Goal: Book appointment/travel/reservation

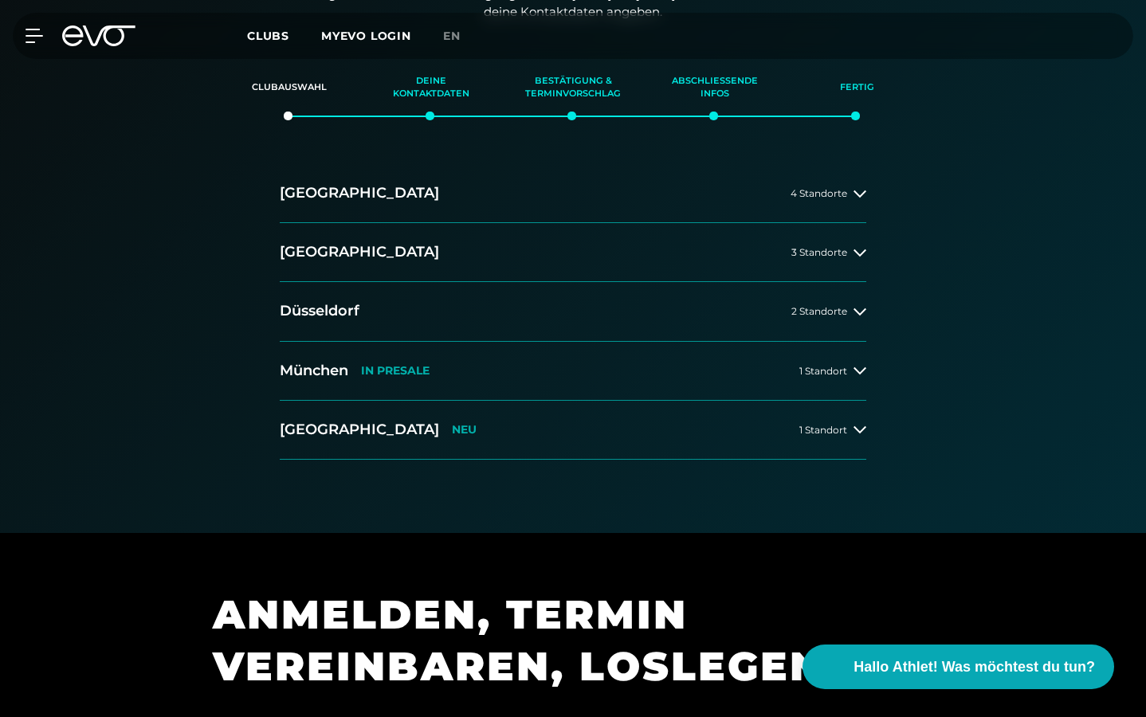
scroll to position [391, 0]
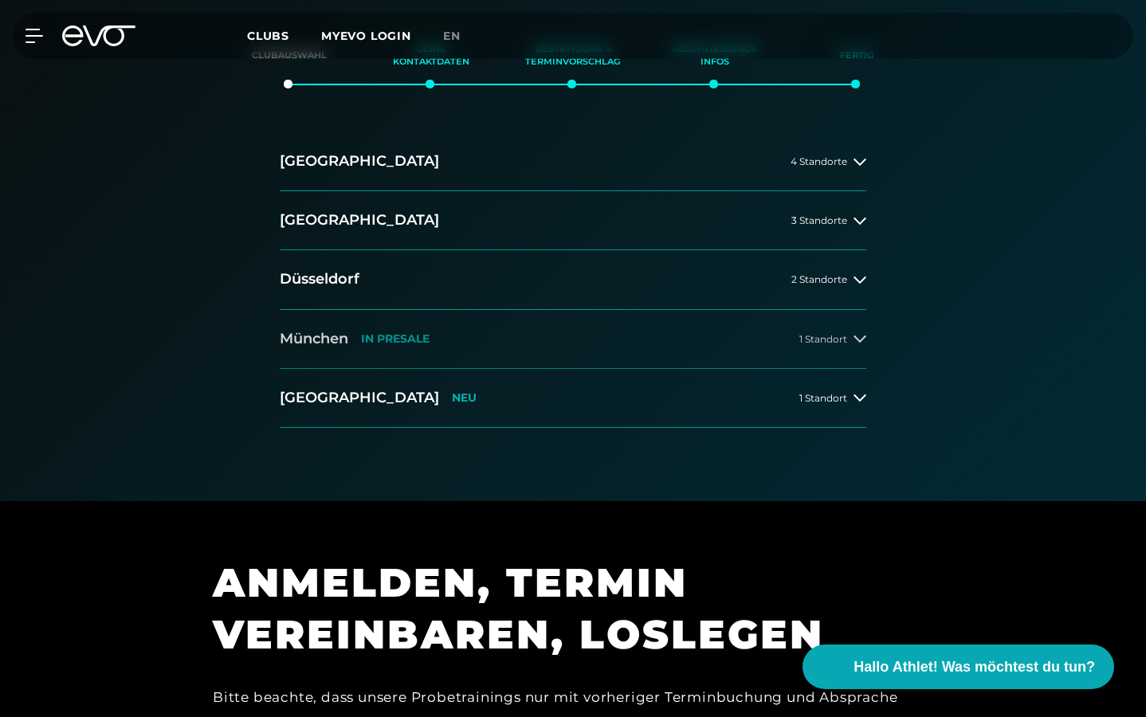
click at [608, 324] on button "[GEOGRAPHIC_DATA] IN [GEOGRAPHIC_DATA] 1 Standort" at bounding box center [573, 339] width 586 height 59
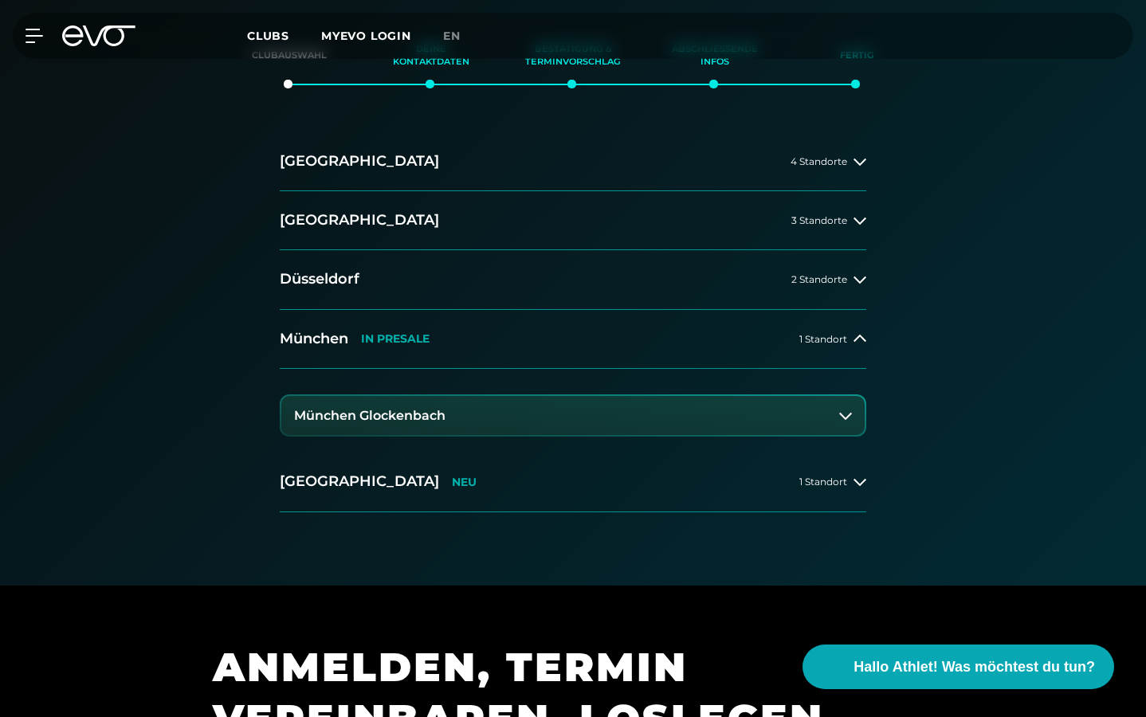
click at [450, 414] on button "München Glockenbach" at bounding box center [572, 416] width 583 height 40
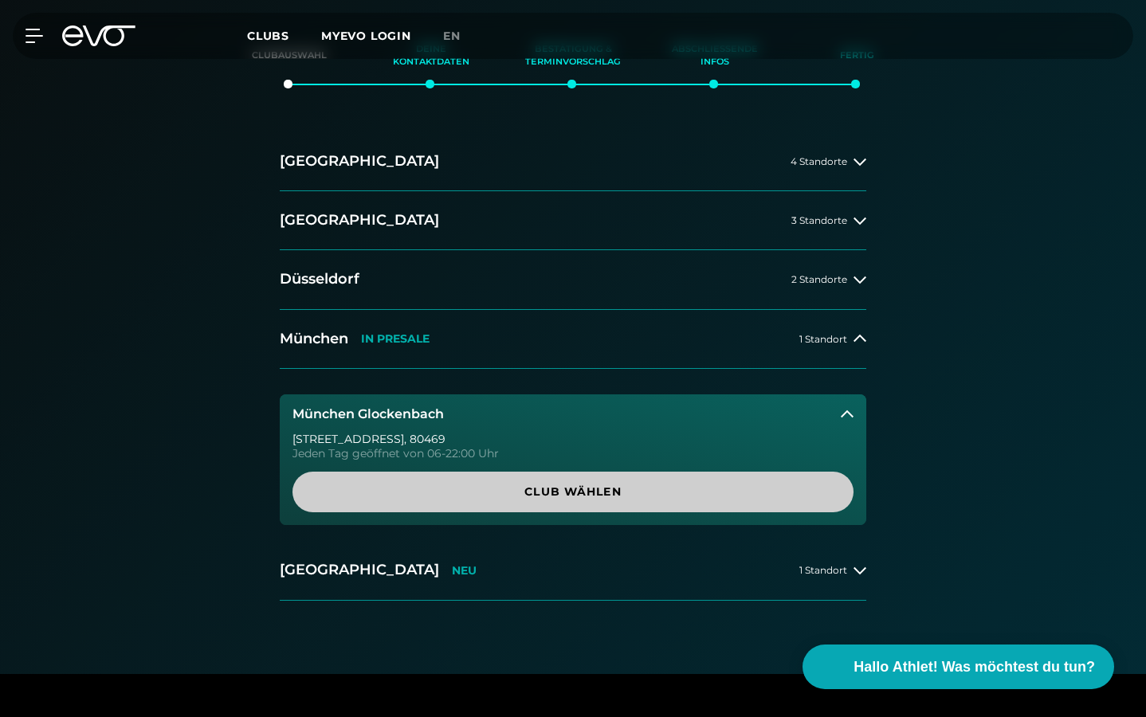
click at [441, 493] on span "Club wählen" at bounding box center [573, 492] width 523 height 17
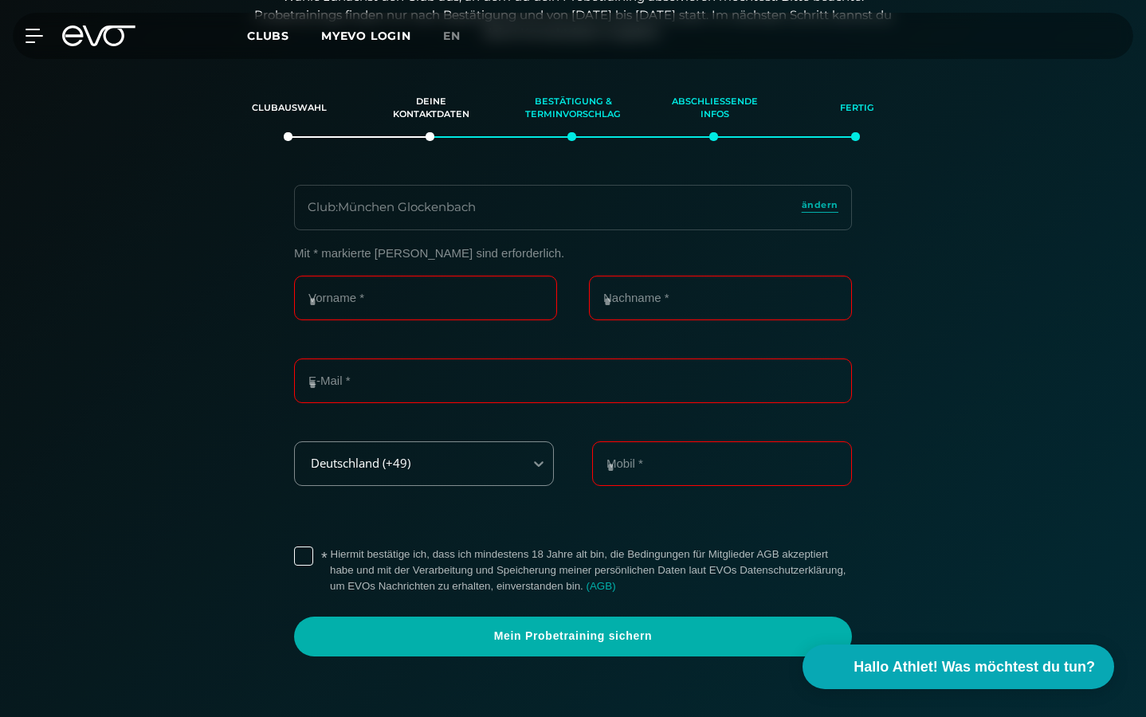
scroll to position [336, 0]
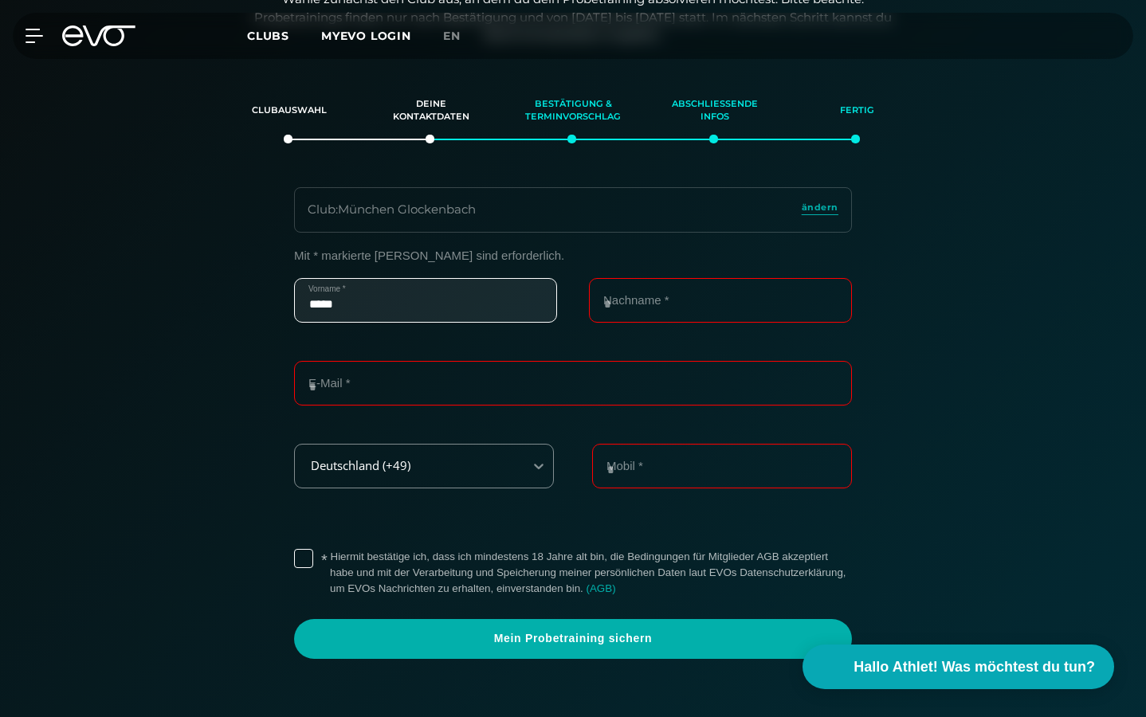
type input "*****"
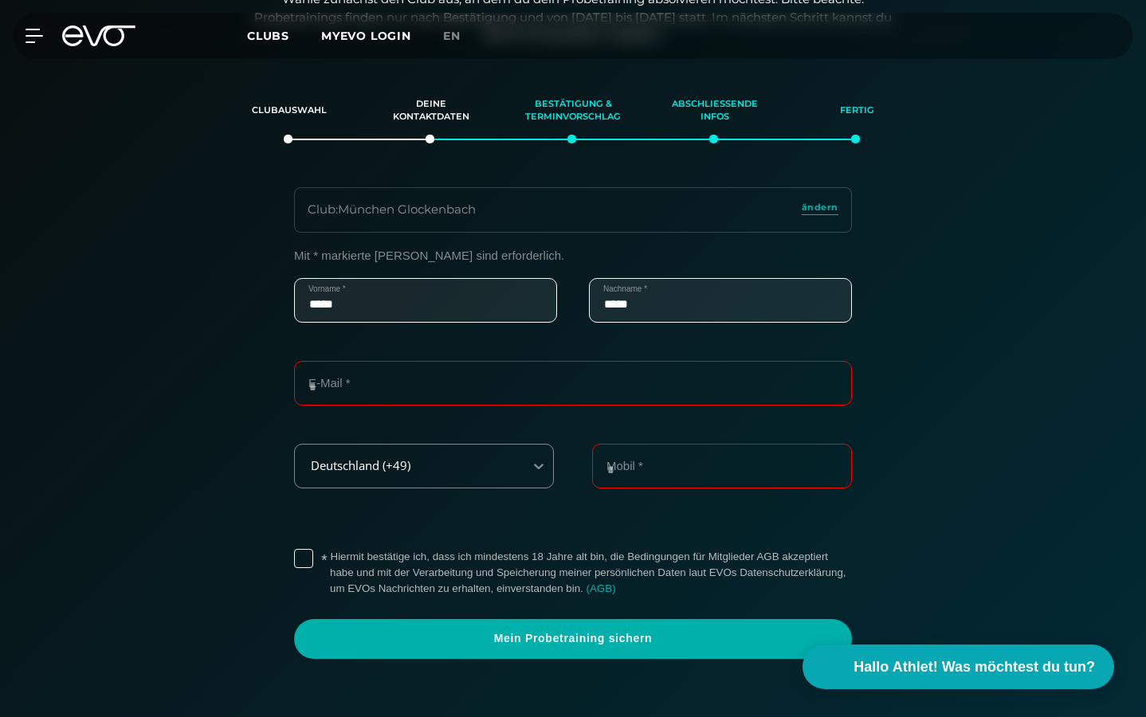
type input "*****"
type input "**********"
click at [330, 557] on label "* Hiermit bestätige ich, dass ich mindestens 18 Jahre alt bin, die Bedingungen …" at bounding box center [591, 573] width 522 height 48
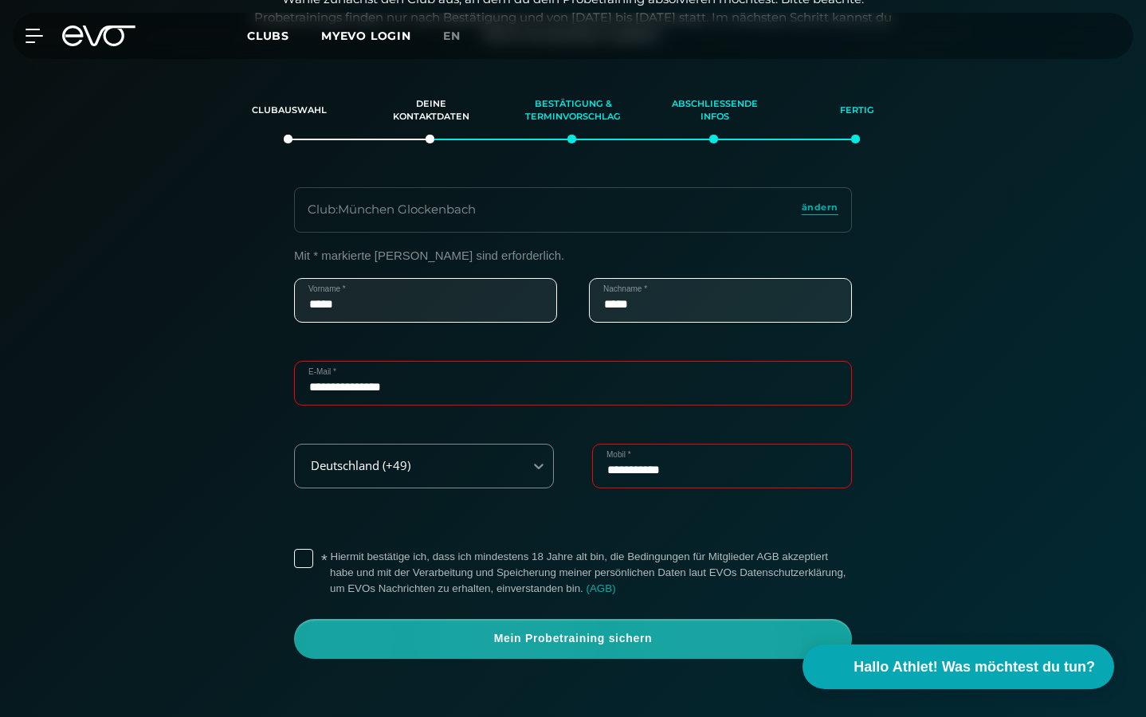
click at [473, 632] on span "Mein Probetraining sichern" at bounding box center [573, 639] width 520 height 16
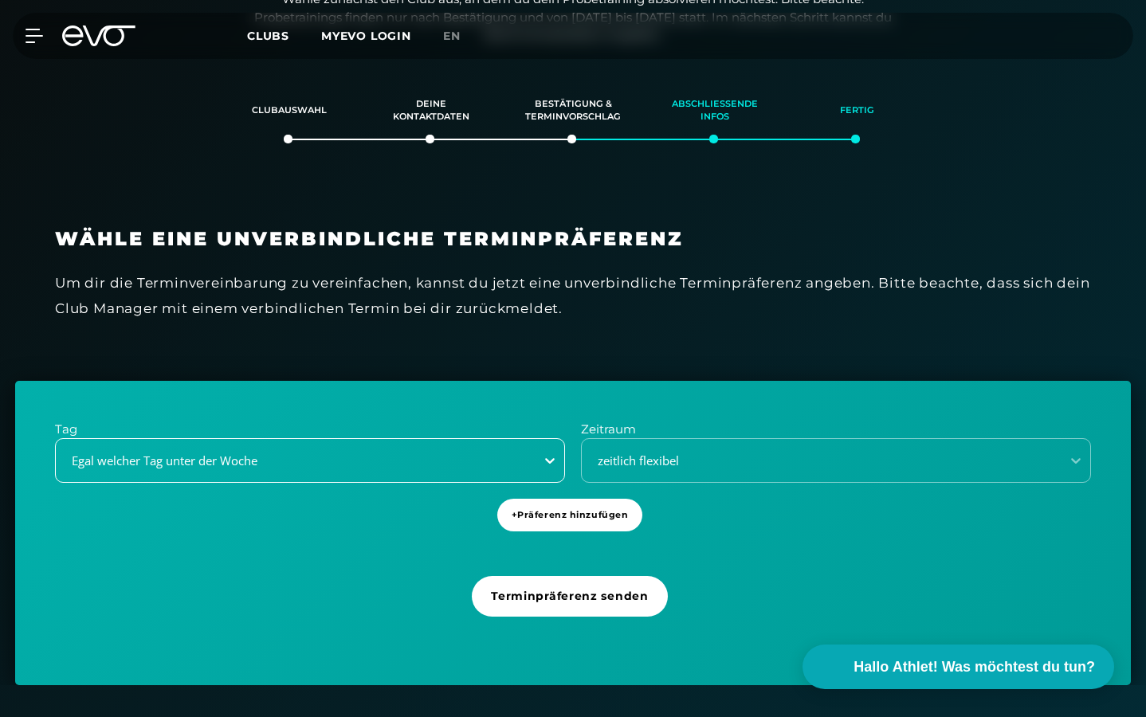
click at [536, 449] on div at bounding box center [549, 460] width 29 height 29
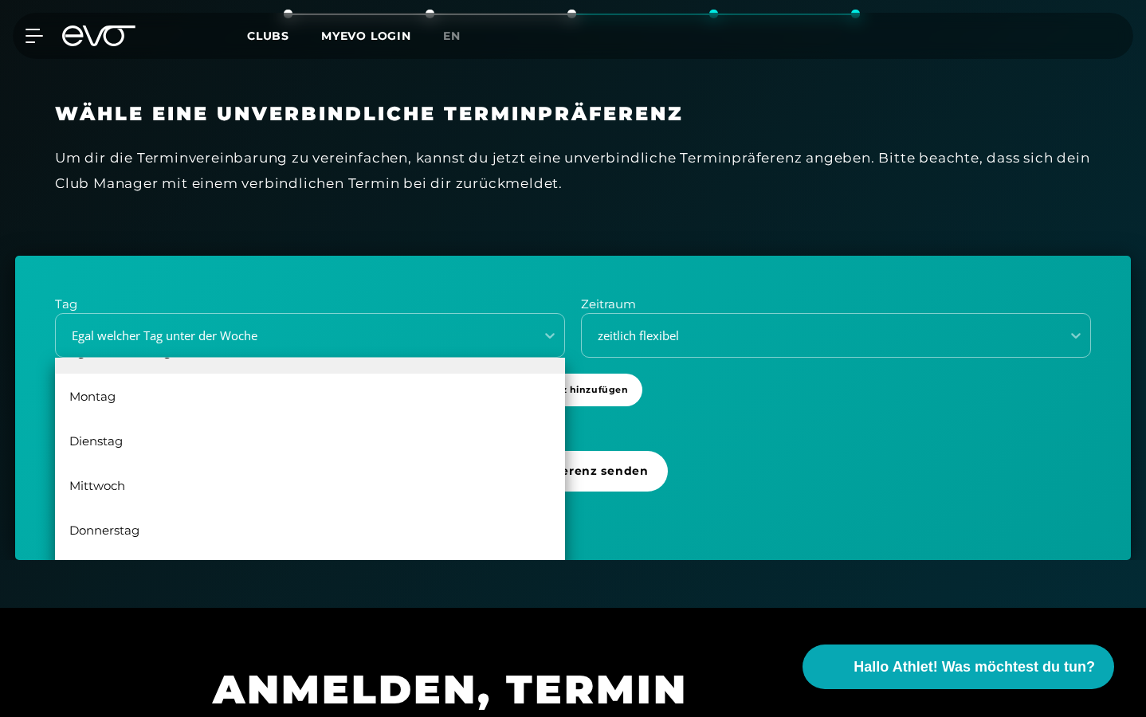
scroll to position [516, 0]
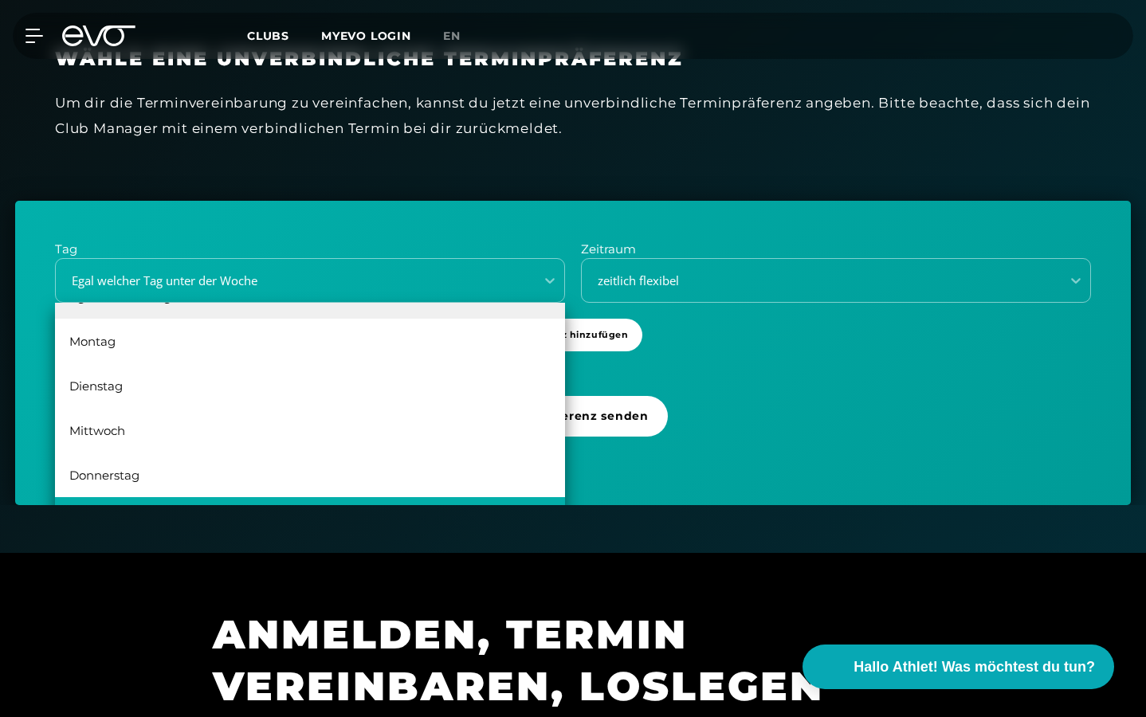
click at [212, 498] on div "[DATE]" at bounding box center [310, 519] width 510 height 45
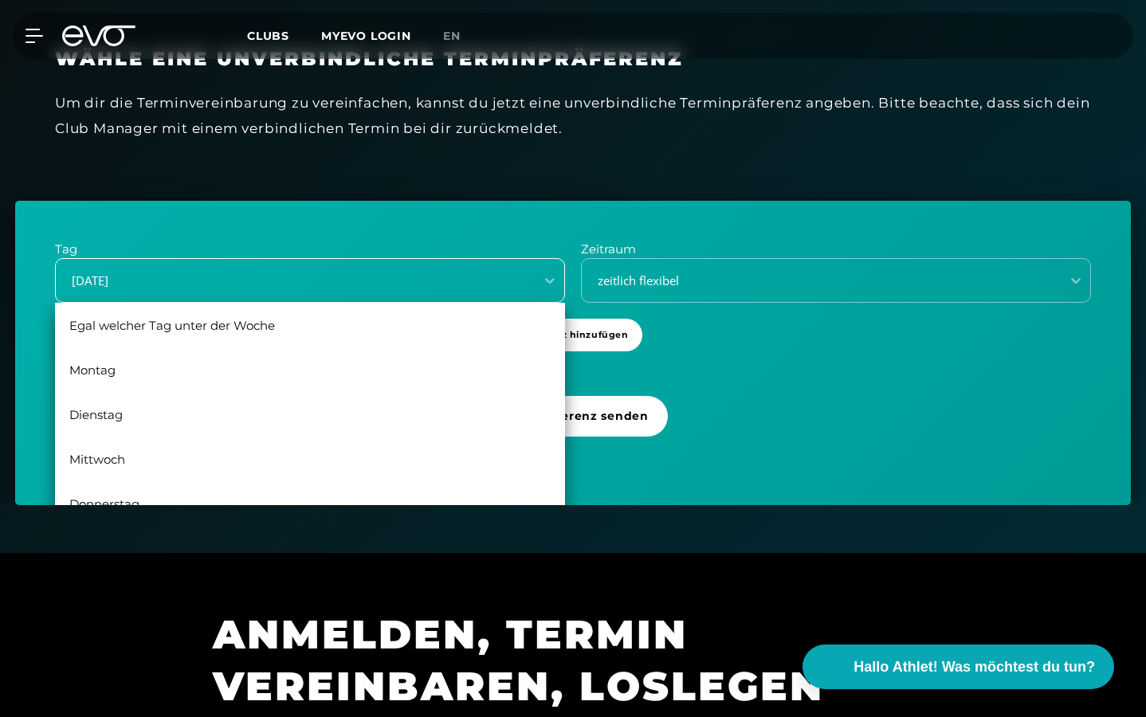
click at [257, 265] on div "[DATE]" at bounding box center [310, 280] width 510 height 45
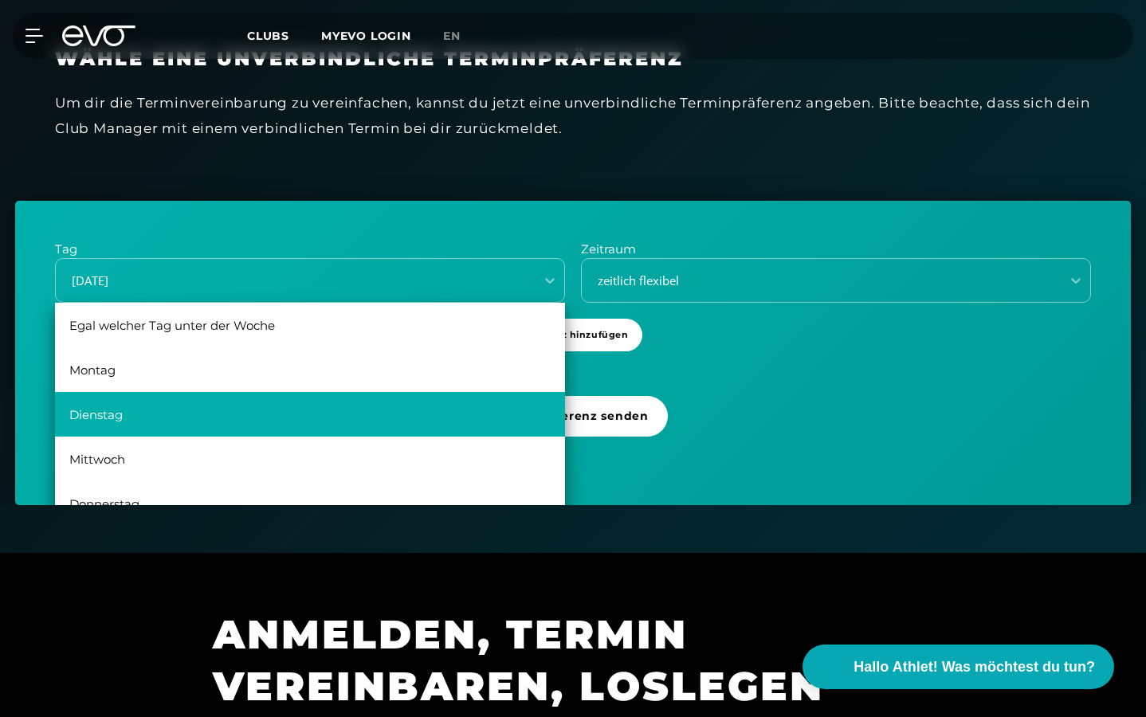
scroll to position [29, 0]
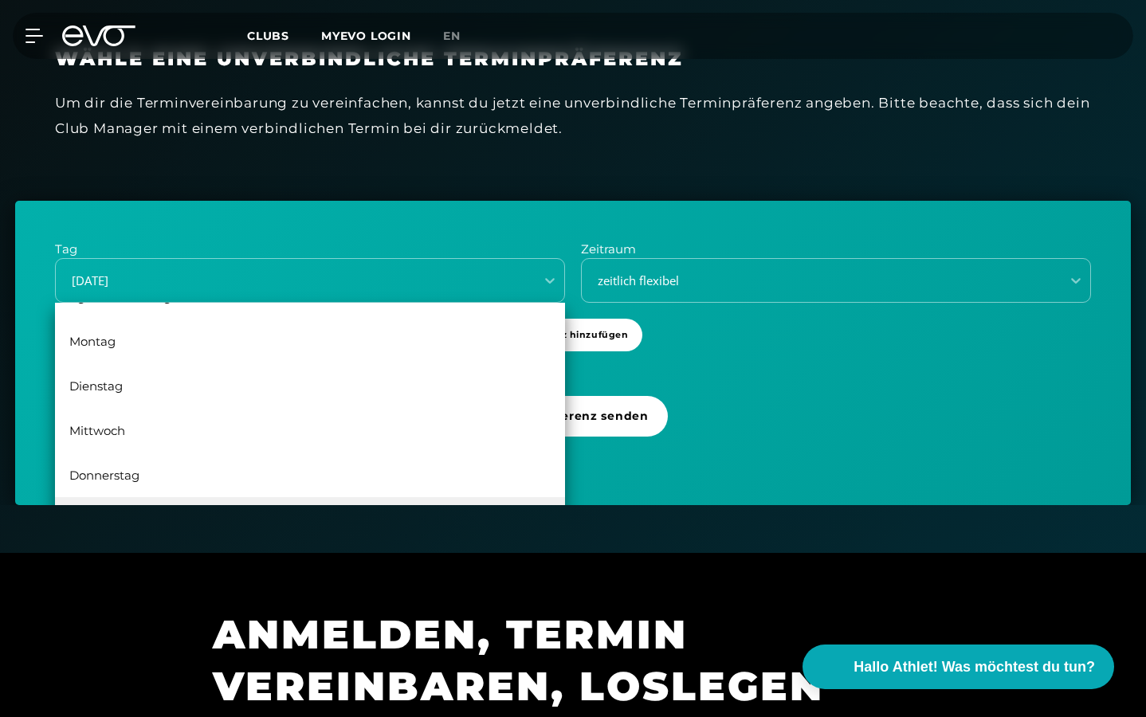
click at [751, 405] on div "Tag option [DATE], selected. [DATE], 3 of 6. 6 results available. Use Up and Do…" at bounding box center [573, 353] width 1116 height 304
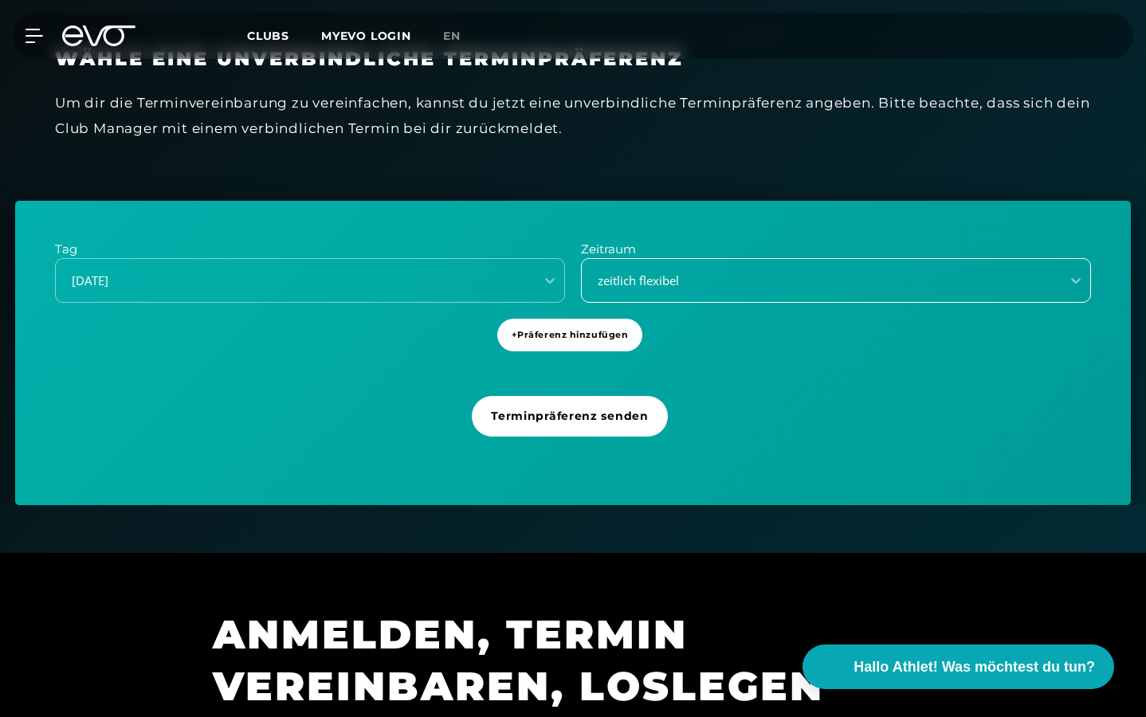
click at [641, 277] on div "zeitlich flexibel" at bounding box center [816, 281] width 466 height 18
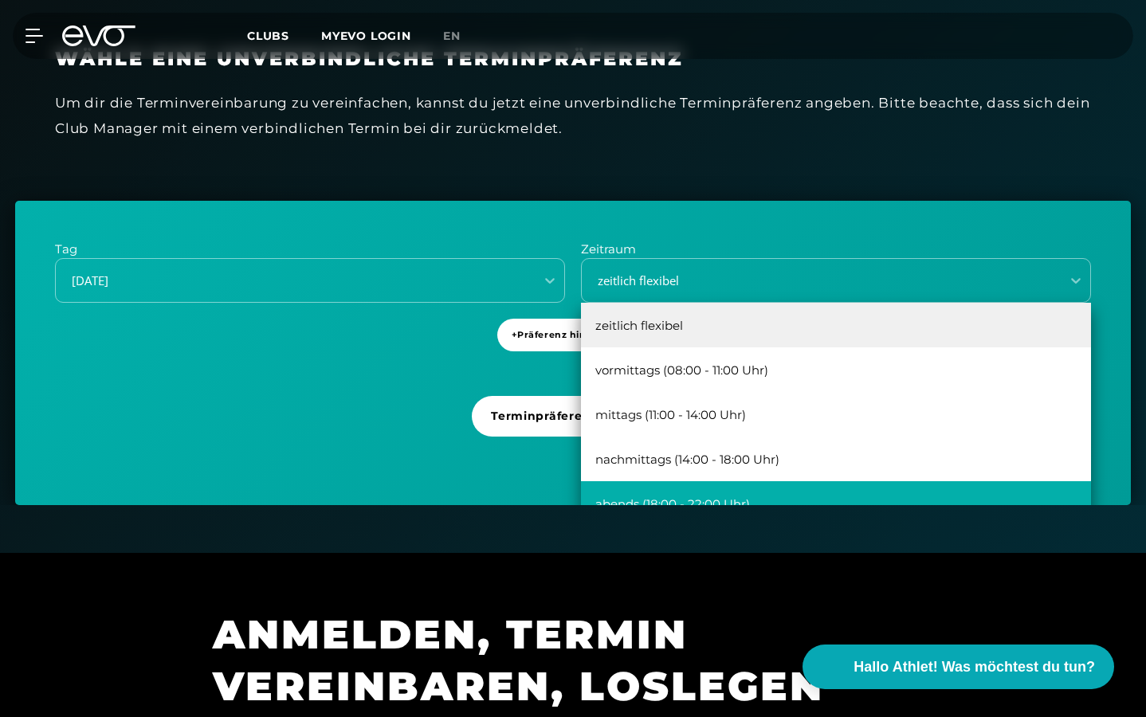
click at [737, 488] on div "abends (18:00 - 22:00 Uhr)" at bounding box center [836, 503] width 510 height 45
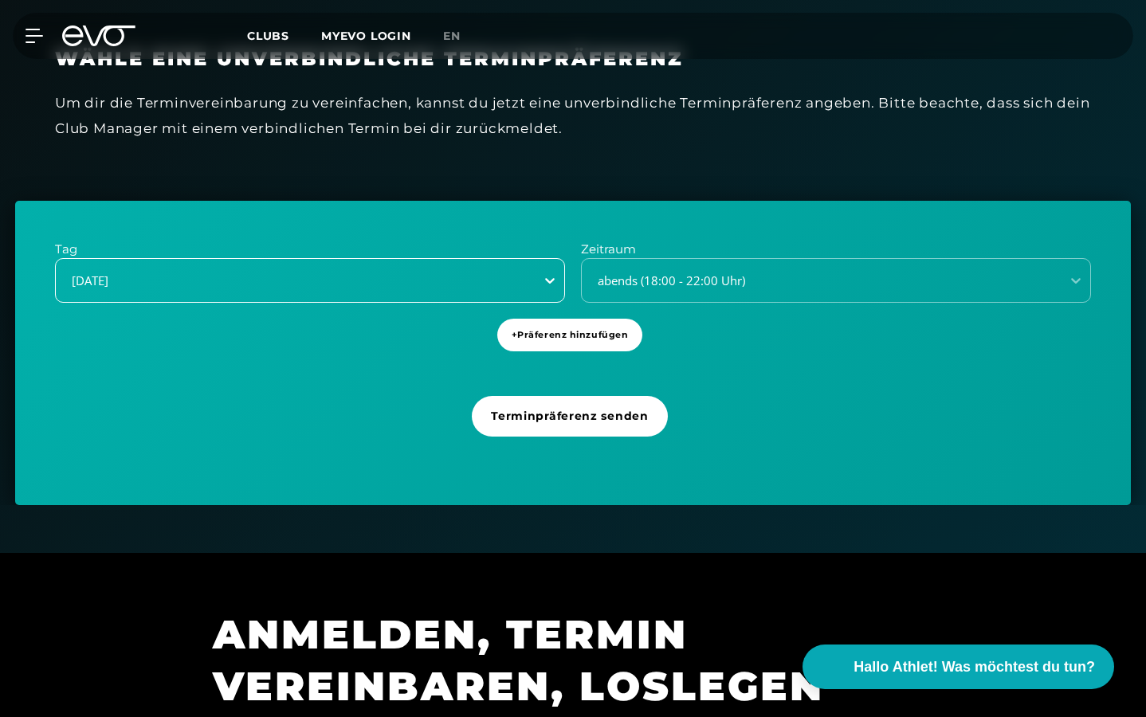
click at [537, 277] on div at bounding box center [549, 280] width 29 height 29
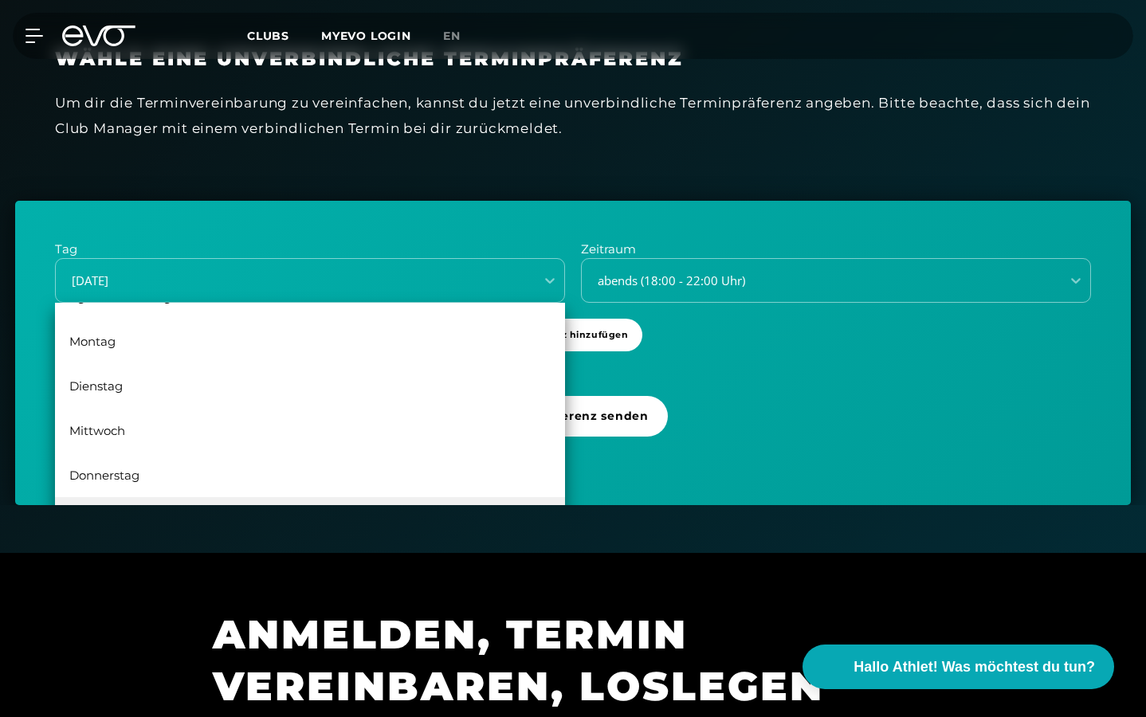
click at [695, 403] on div "Tag [DATE], 3 of 6. 6 results available. Use Up and Down to choose options, pre…" at bounding box center [573, 353] width 1116 height 304
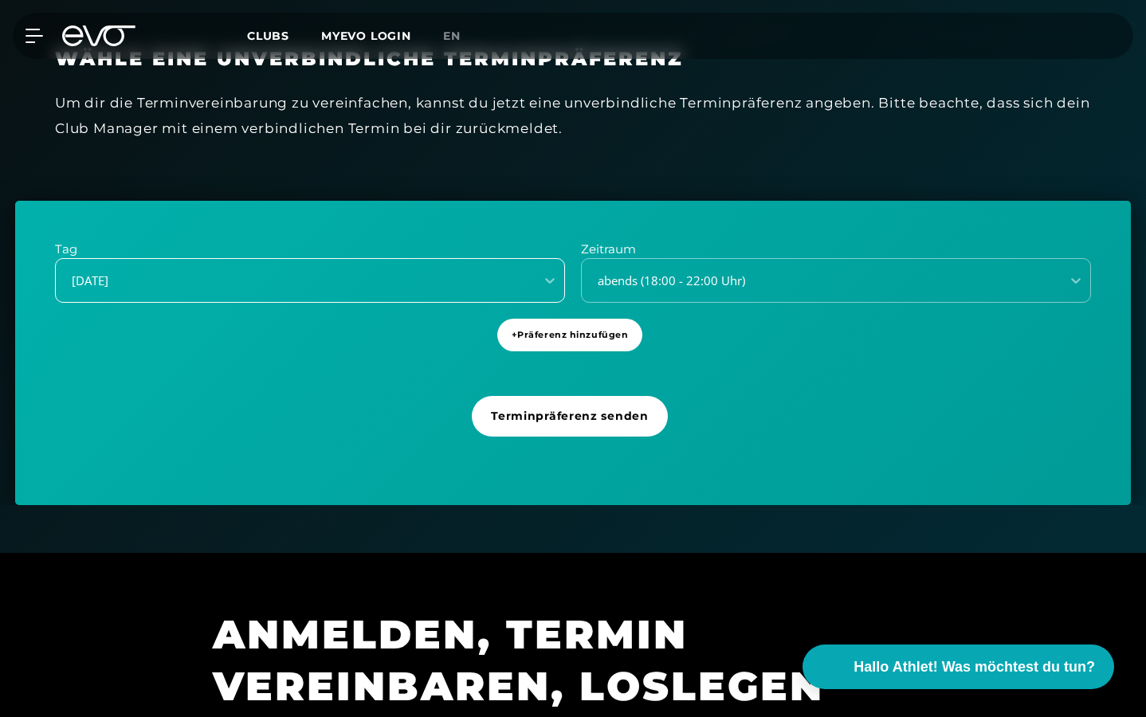
click at [499, 272] on div "[DATE]" at bounding box center [290, 281] width 466 height 18
click at [707, 389] on div "Tag [DATE] Zeitraum abends (18:00 - 22:00 Uhr) + Präferenz hinzufügen Terminprä…" at bounding box center [573, 353] width 1116 height 304
click at [571, 334] on span "+ Präferenz hinzufügen" at bounding box center [570, 335] width 117 height 14
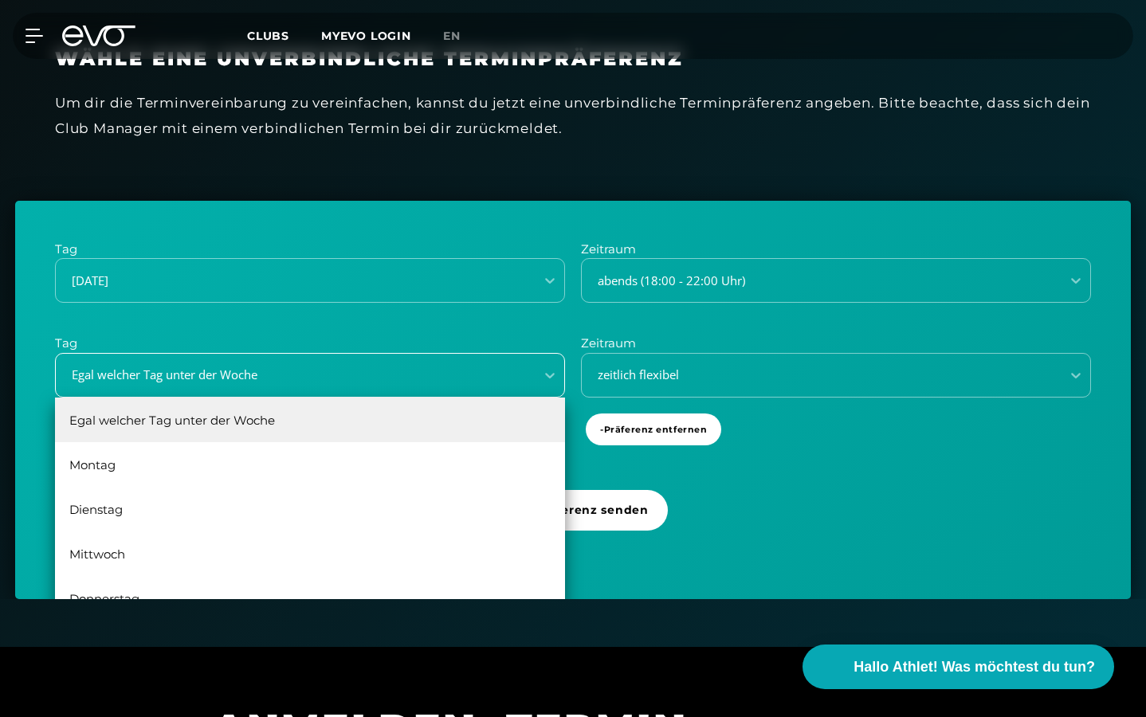
click at [527, 357] on div "Egal welcher Tag unter der Woche" at bounding box center [310, 375] width 510 height 45
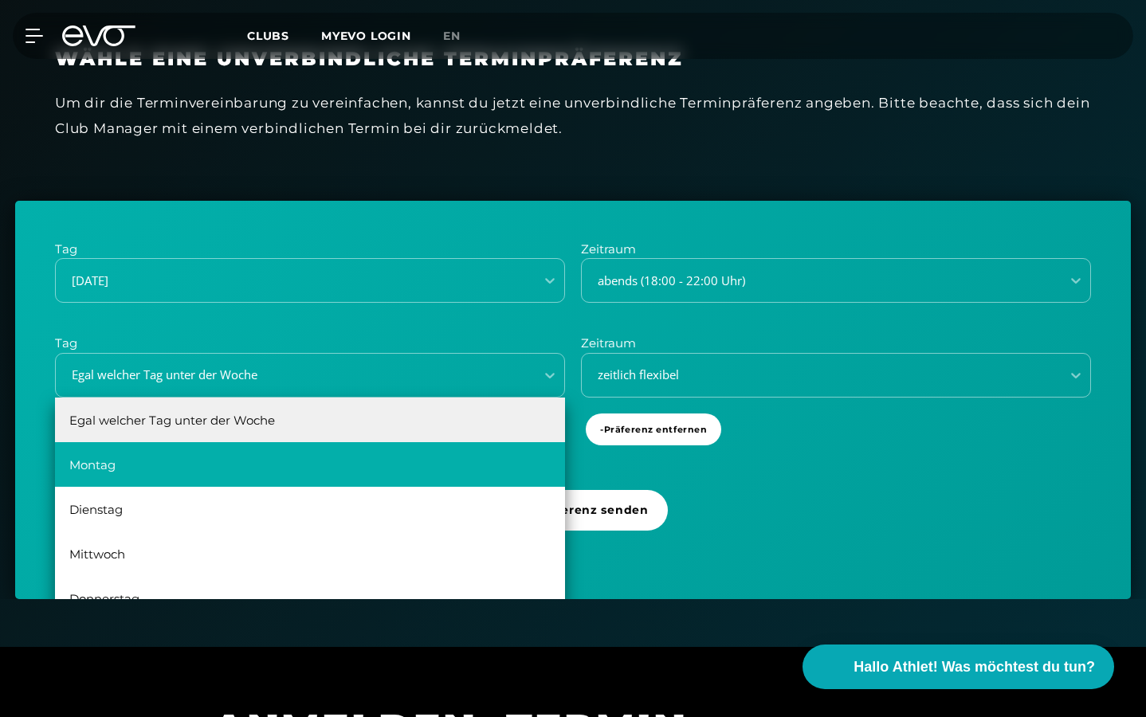
click at [363, 465] on div "Montag" at bounding box center [310, 464] width 510 height 45
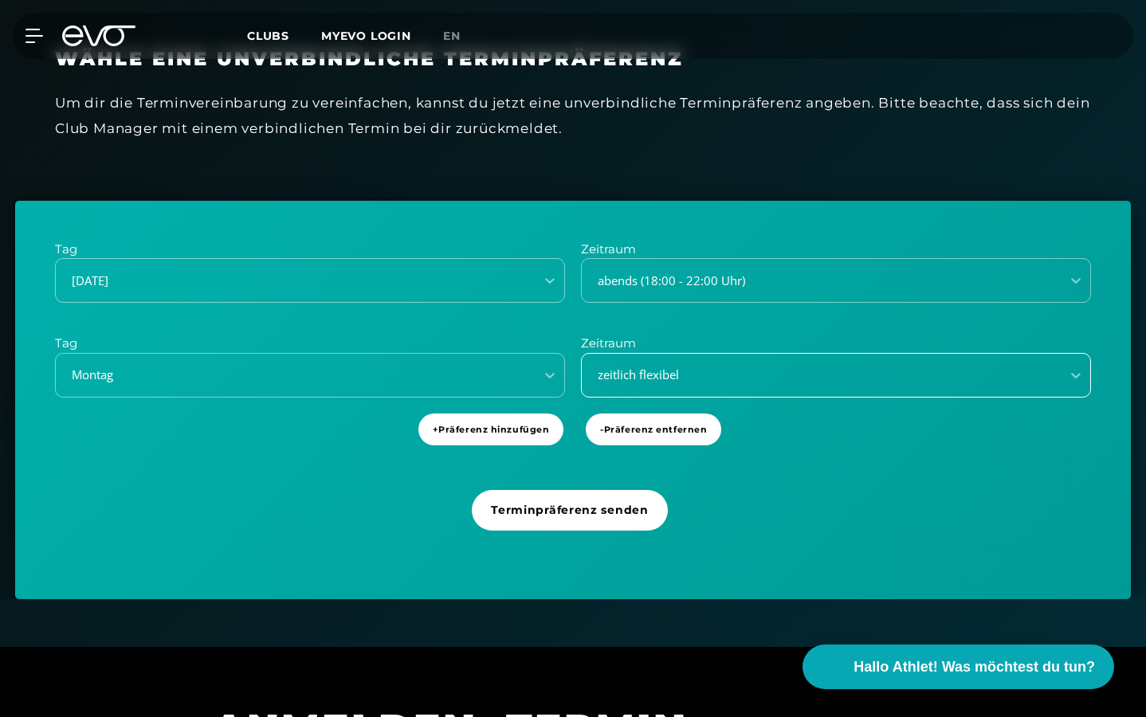
click at [627, 366] on div "zeitlich flexibel" at bounding box center [816, 375] width 466 height 18
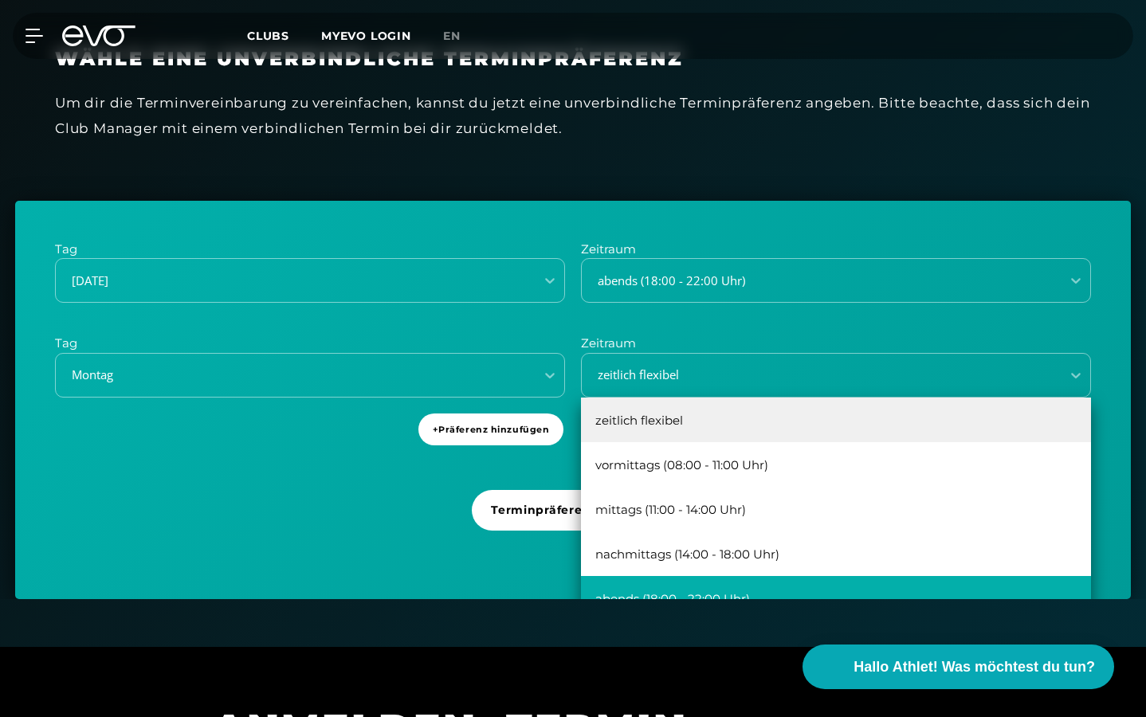
click at [669, 585] on div "abends (18:00 - 22:00 Uhr)" at bounding box center [836, 598] width 510 height 45
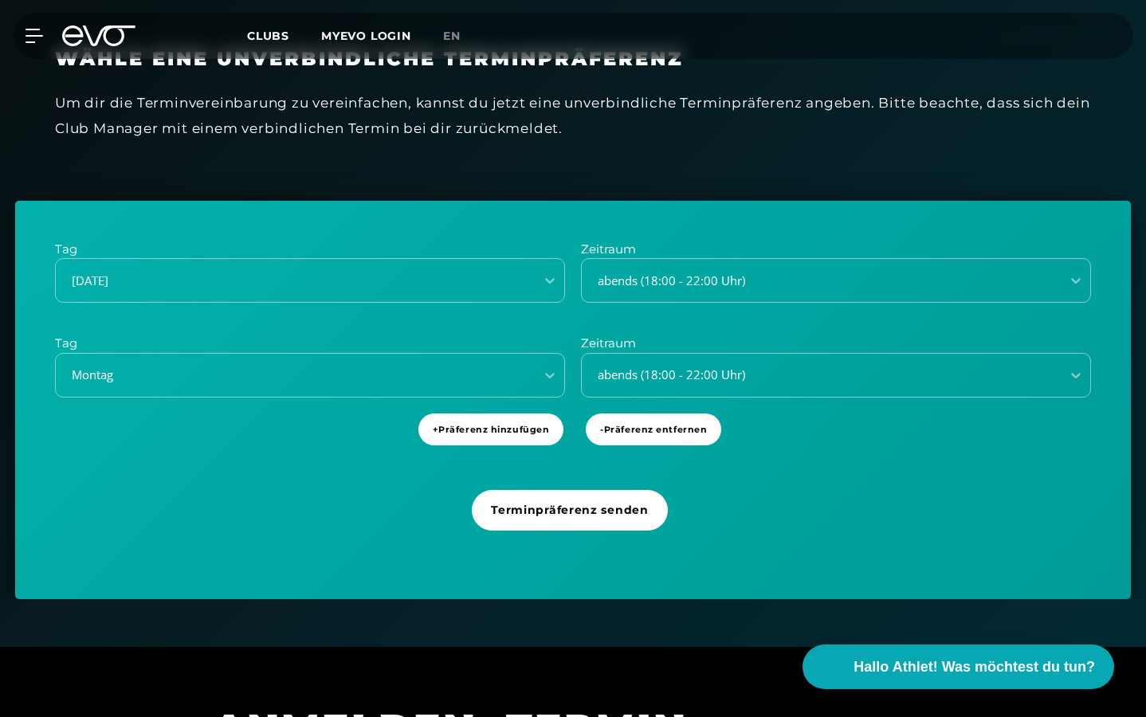
click at [637, 474] on div "Terminpräferenz senden" at bounding box center [573, 516] width 202 height 85
click at [520, 430] on span "+ Präferenz hinzufügen" at bounding box center [491, 430] width 117 height 14
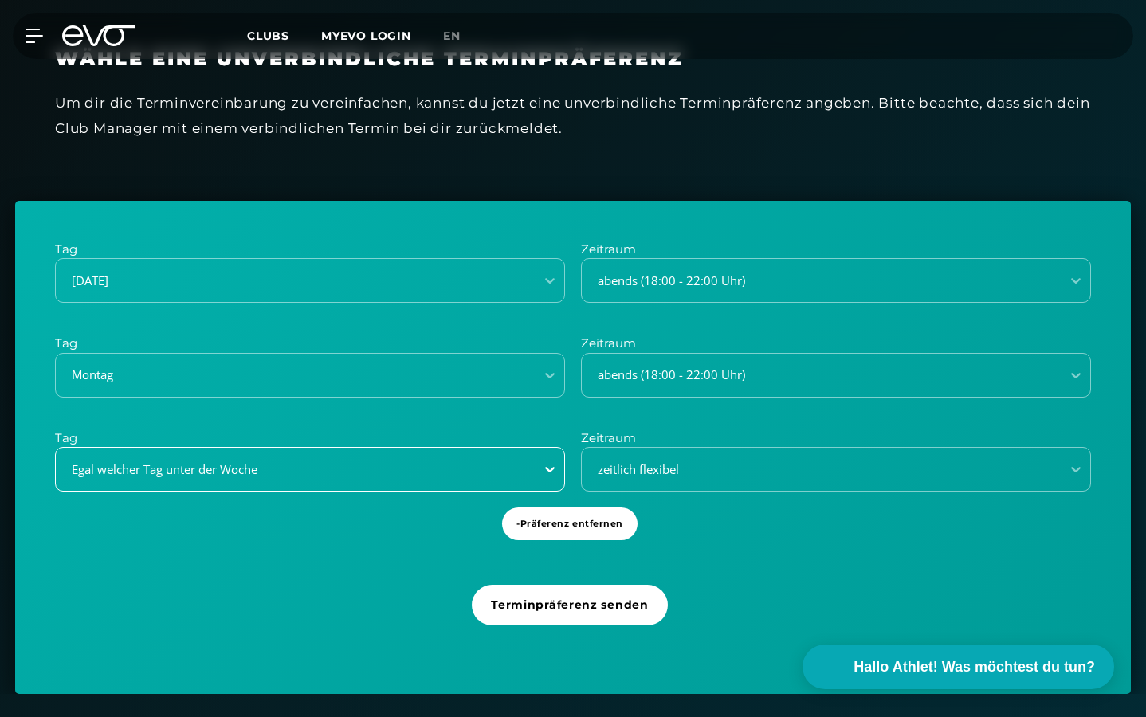
click at [543, 467] on div at bounding box center [549, 469] width 29 height 29
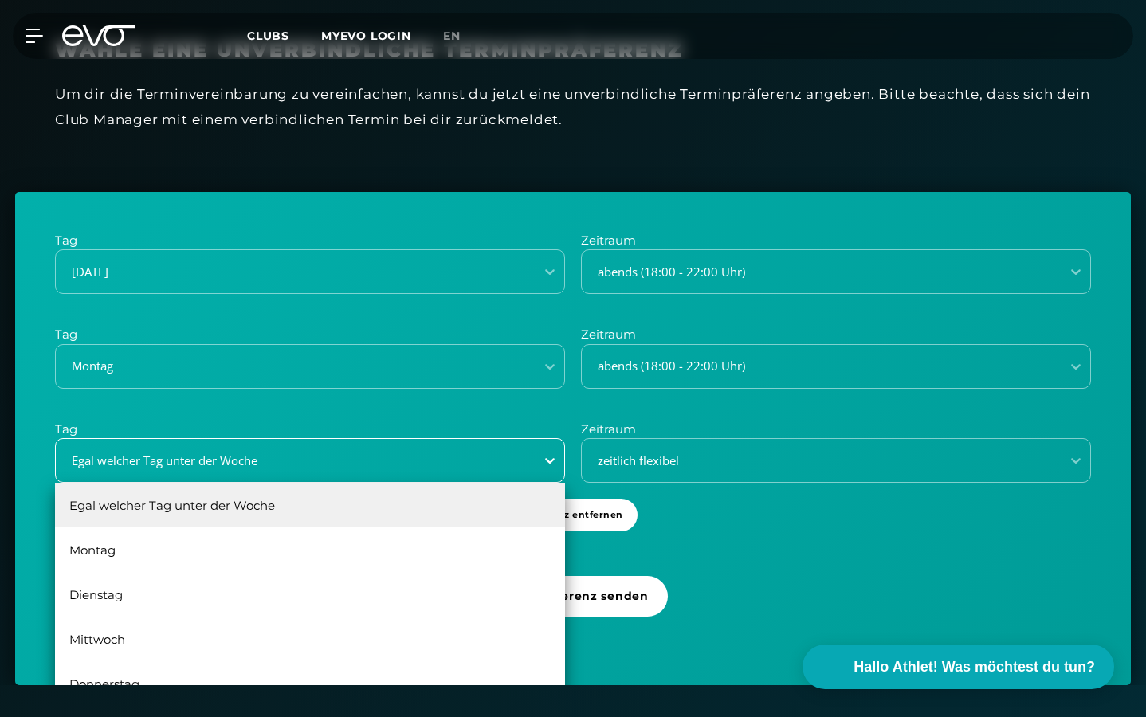
scroll to position [526, 0]
click at [733, 524] on div "Tag [DATE] Zeitraum abends (18:00 - 22:00 Uhr) Tag [DATE] Zeitraum abends (18:0…" at bounding box center [573, 437] width 1116 height 493
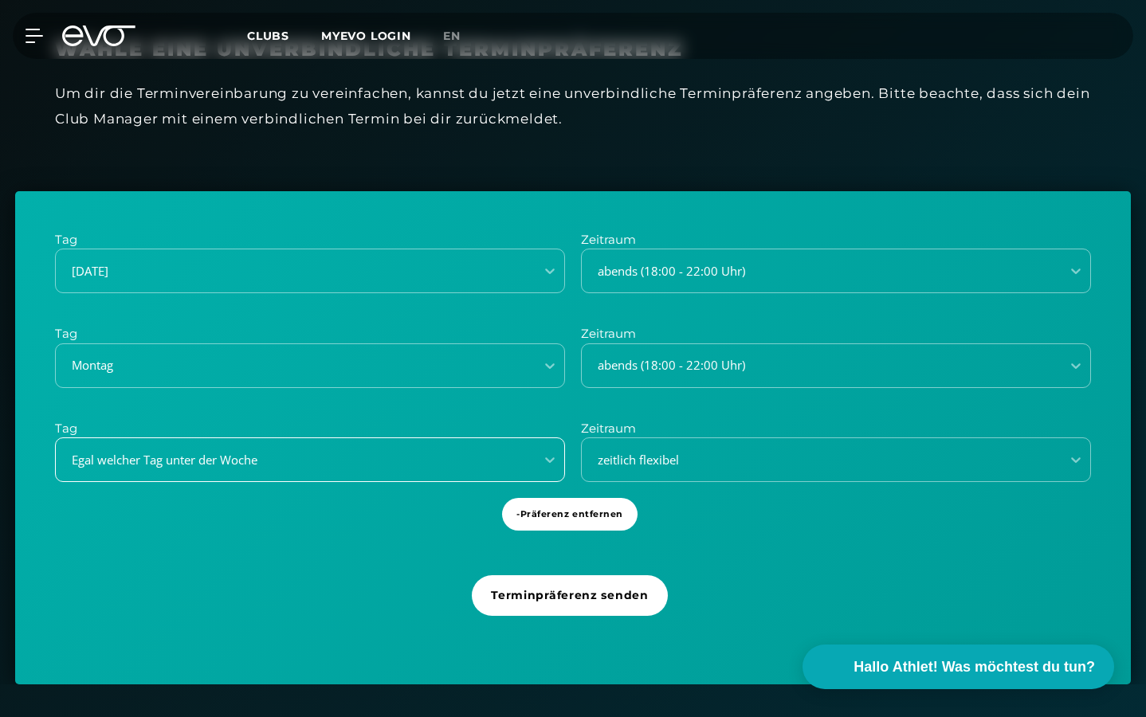
click at [531, 461] on div "Egal welcher Tag unter der Woche" at bounding box center [295, 460] width 479 height 22
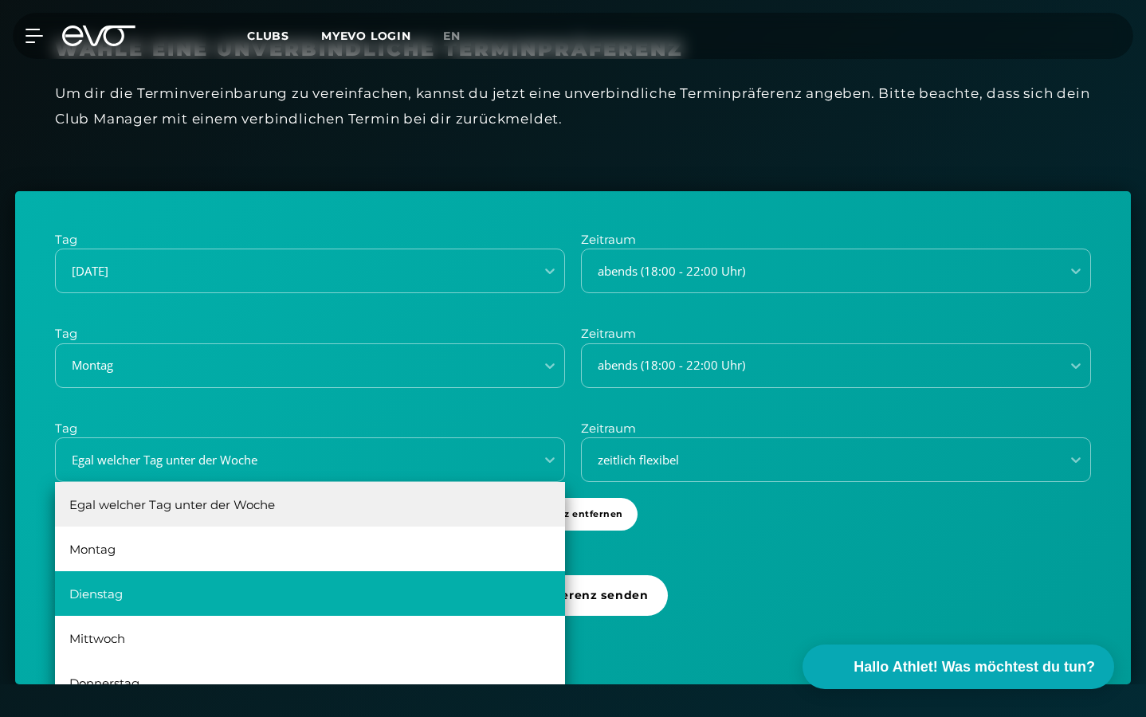
click at [401, 588] on div "Dienstag" at bounding box center [310, 593] width 510 height 45
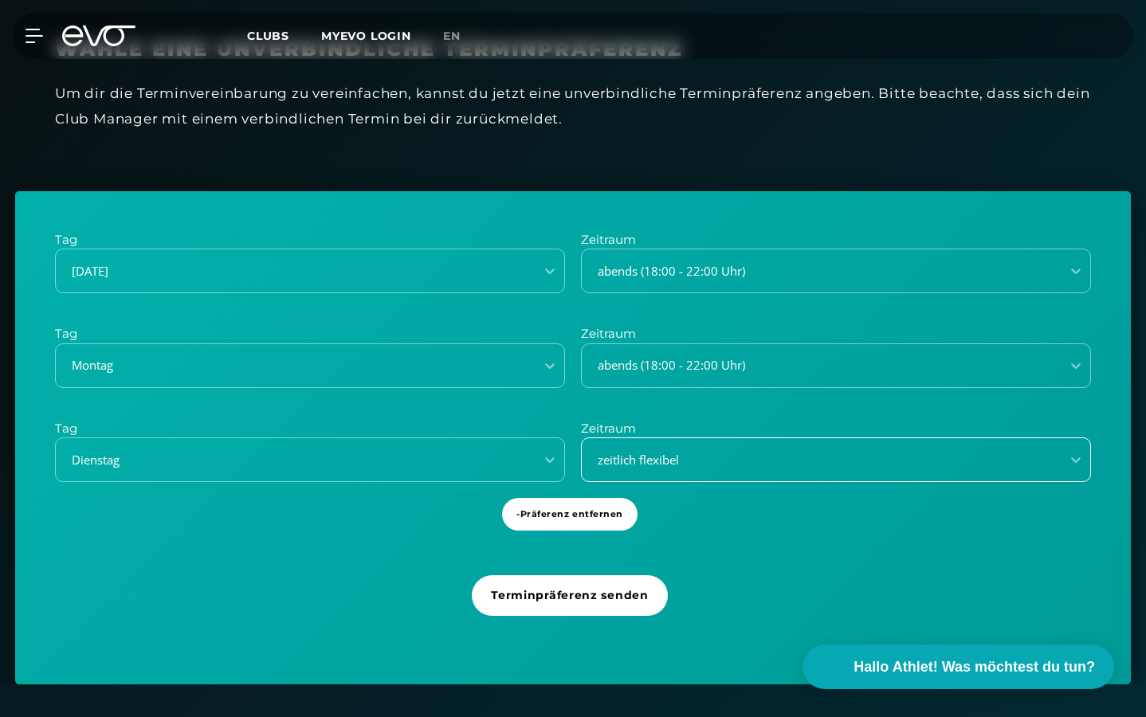
click at [638, 472] on div "zeitlich flexibel" at bounding box center [836, 459] width 510 height 45
click at [471, 429] on p "Tag" at bounding box center [310, 429] width 510 height 18
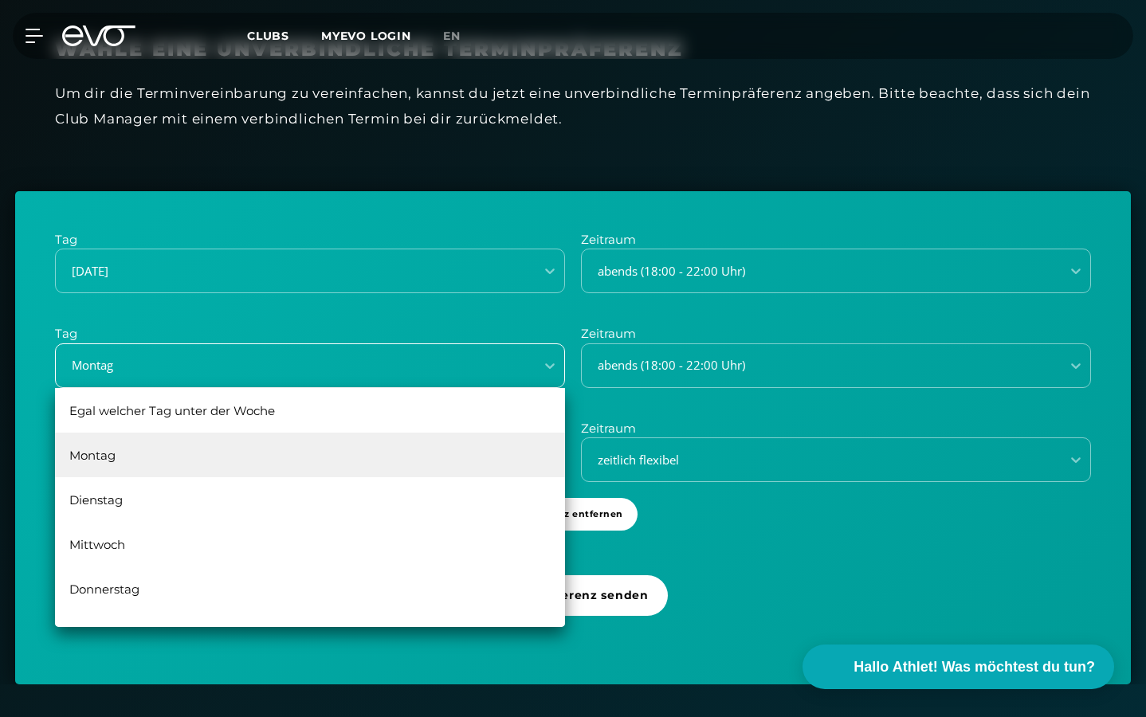
click at [480, 369] on div "Montag" at bounding box center [290, 365] width 466 height 18
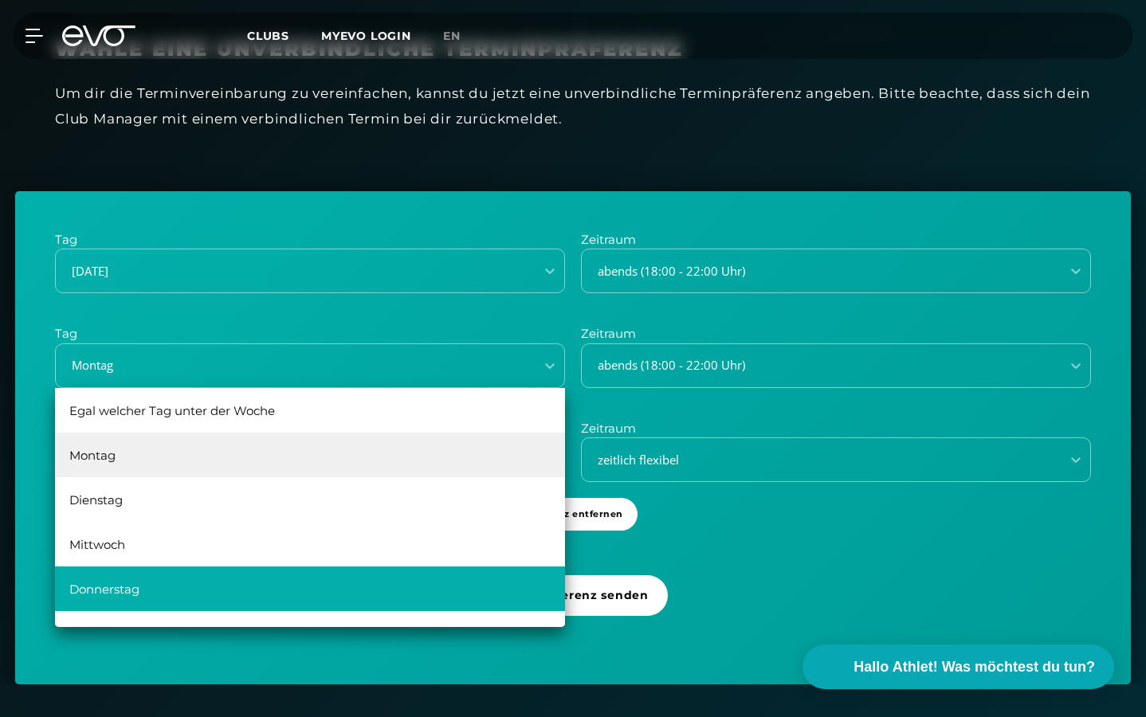
click at [365, 589] on div "Donnerstag" at bounding box center [310, 589] width 510 height 45
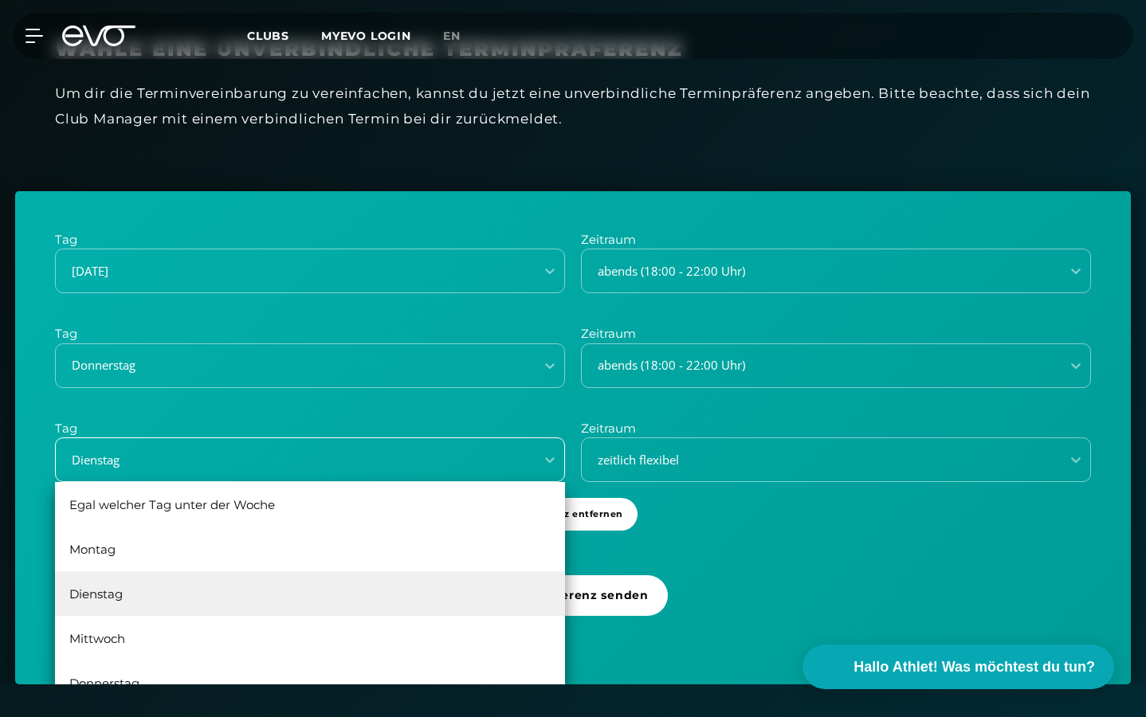
click at [484, 465] on div "Dienstag" at bounding box center [295, 460] width 479 height 22
click at [357, 605] on div "Dienstag" at bounding box center [310, 593] width 510 height 45
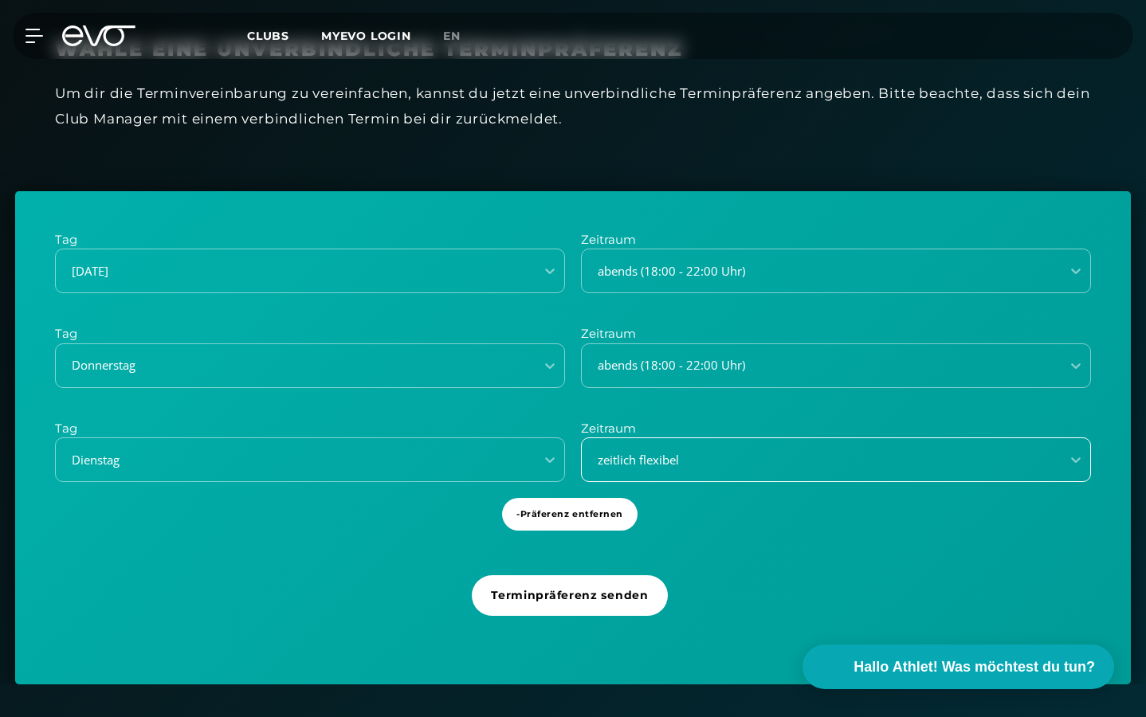
click at [634, 469] on div "zeitlich flexibel" at bounding box center [836, 459] width 510 height 45
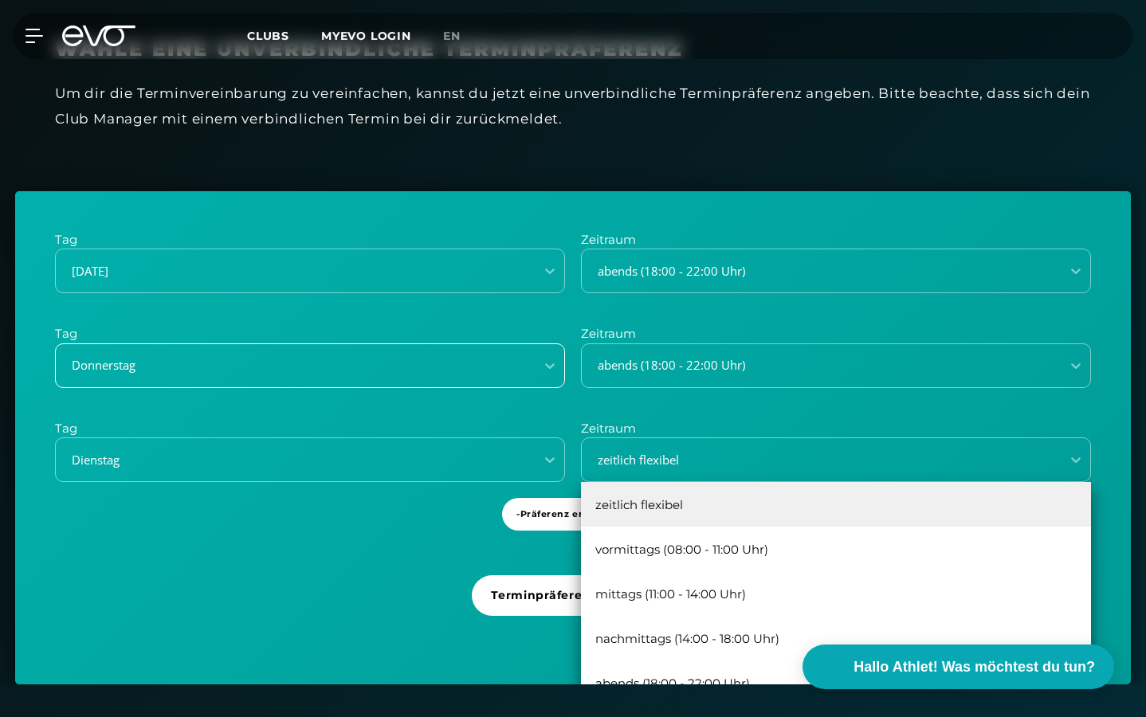
click at [264, 363] on div "Donnerstag" at bounding box center [290, 365] width 466 height 18
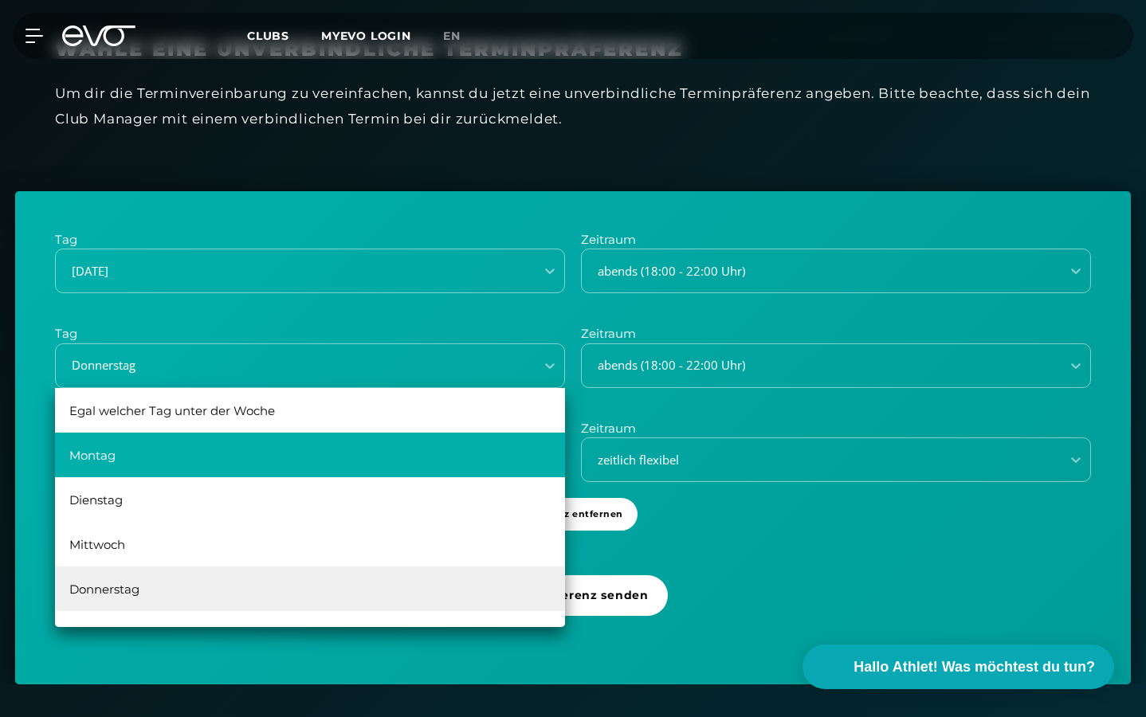
click at [195, 440] on div "Montag" at bounding box center [310, 455] width 510 height 45
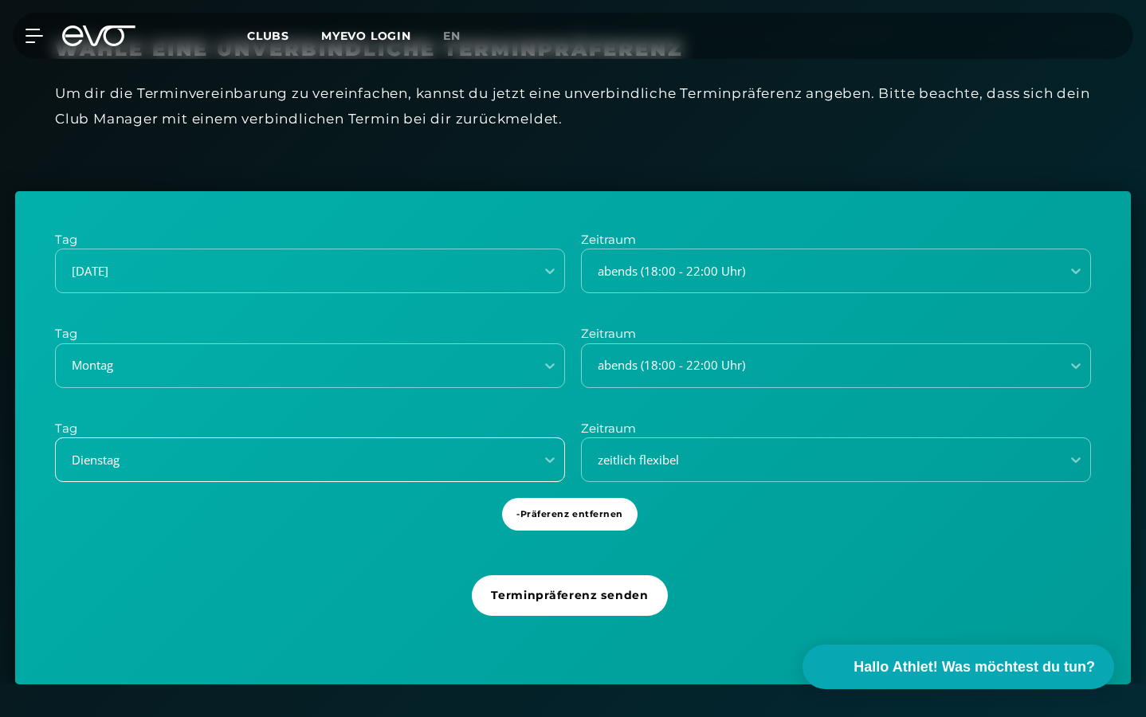
click at [210, 467] on div "Dienstag" at bounding box center [310, 459] width 510 height 45
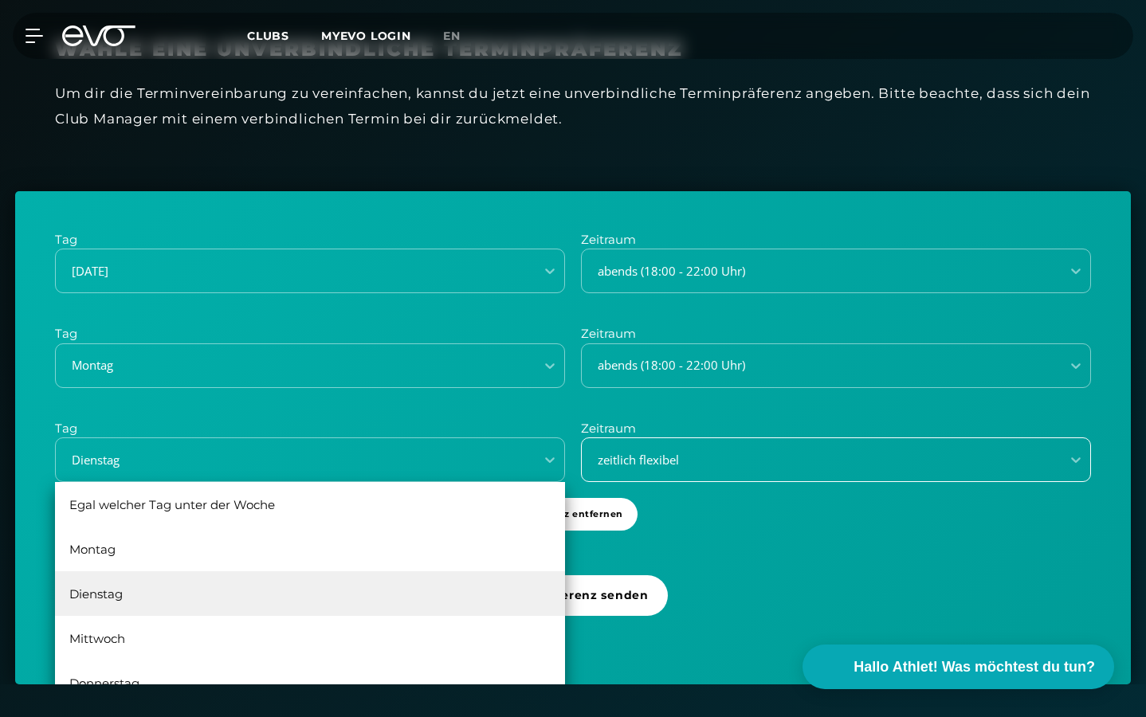
click at [747, 476] on div "zeitlich flexibel" at bounding box center [836, 459] width 510 height 45
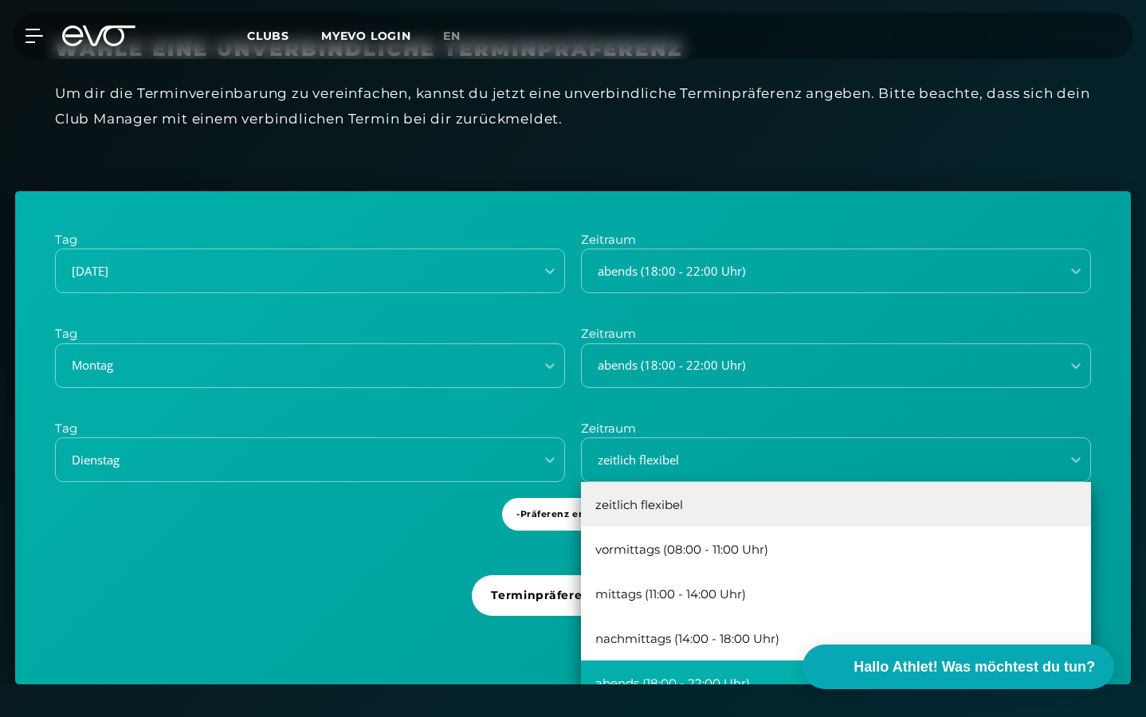
click at [674, 670] on div "abends (18:00 - 22:00 Uhr)" at bounding box center [836, 683] width 510 height 45
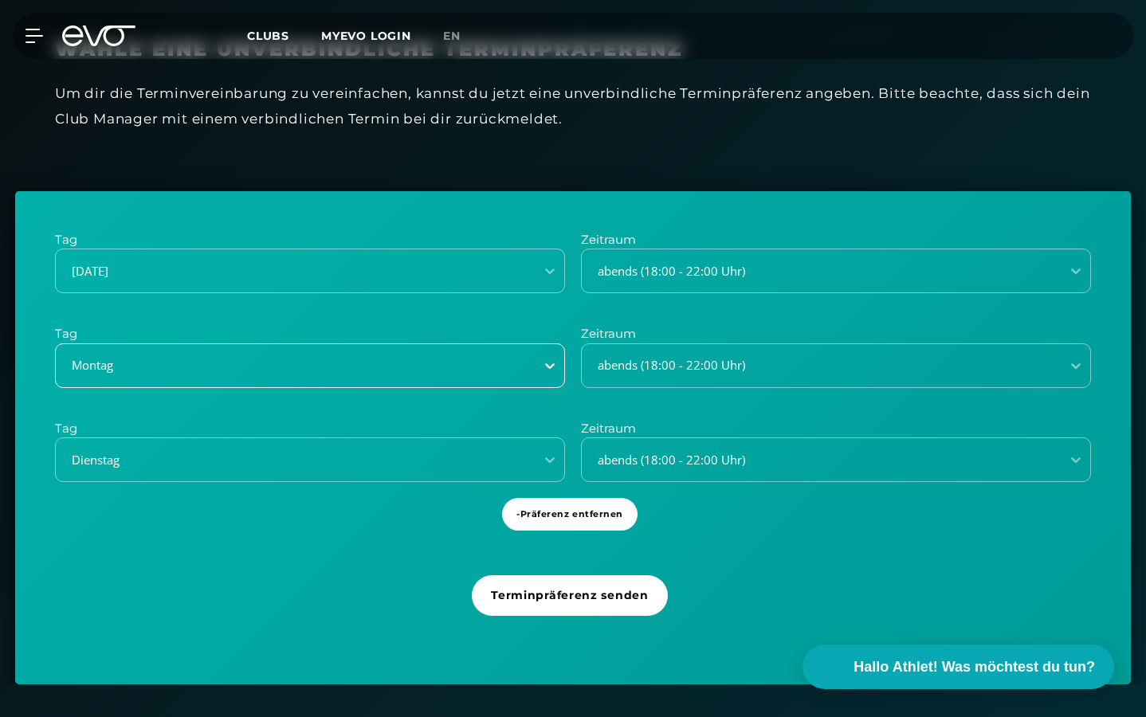
click at [556, 358] on icon at bounding box center [550, 366] width 16 height 16
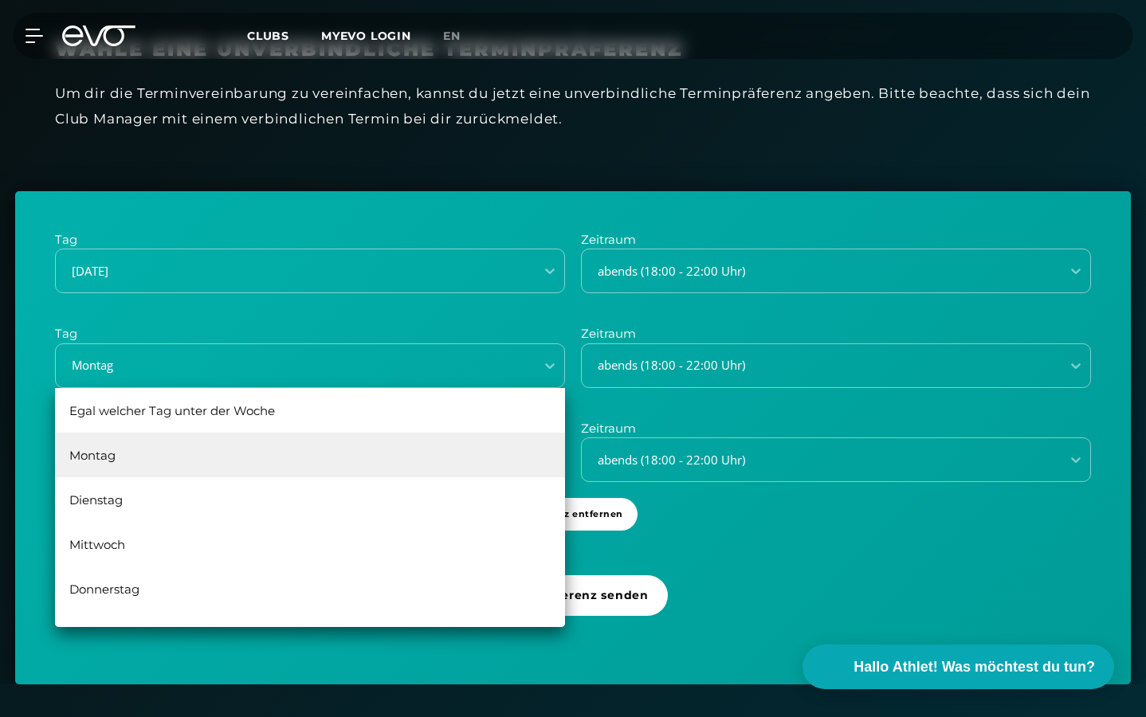
click at [679, 391] on div "Tag [DATE] Zeitraum abends (18:00 - 22:00 Uhr) Tag Egal welcher Tag unter der W…" at bounding box center [573, 357] width 1036 height 252
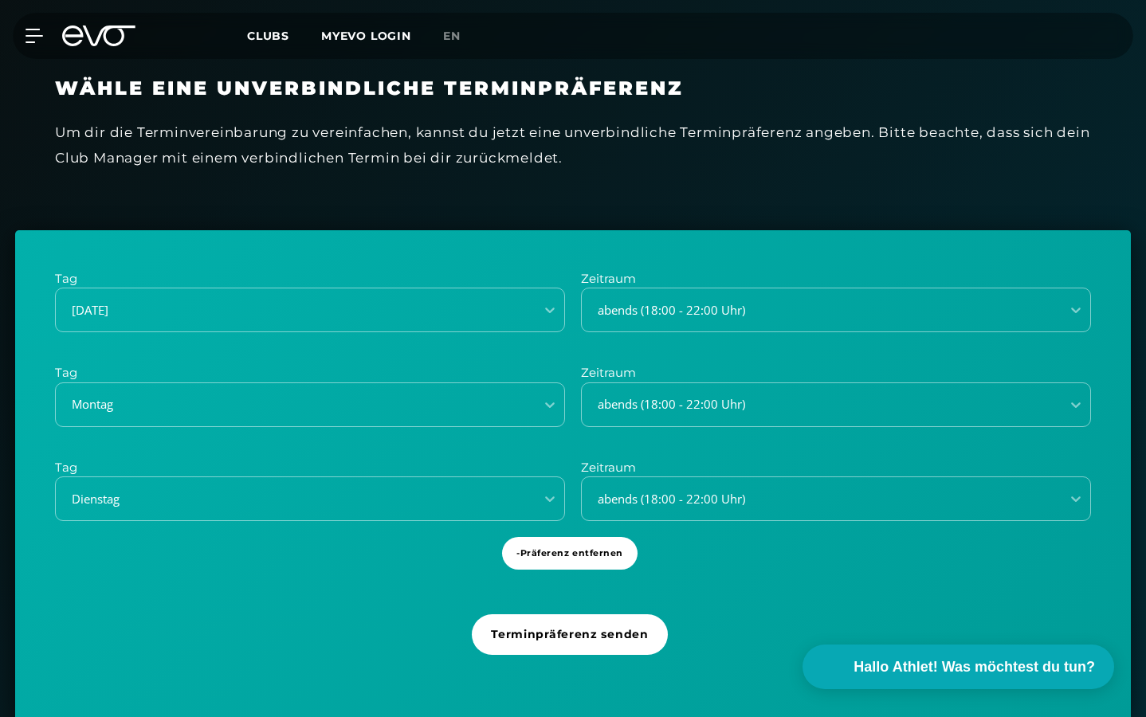
scroll to position [475, 0]
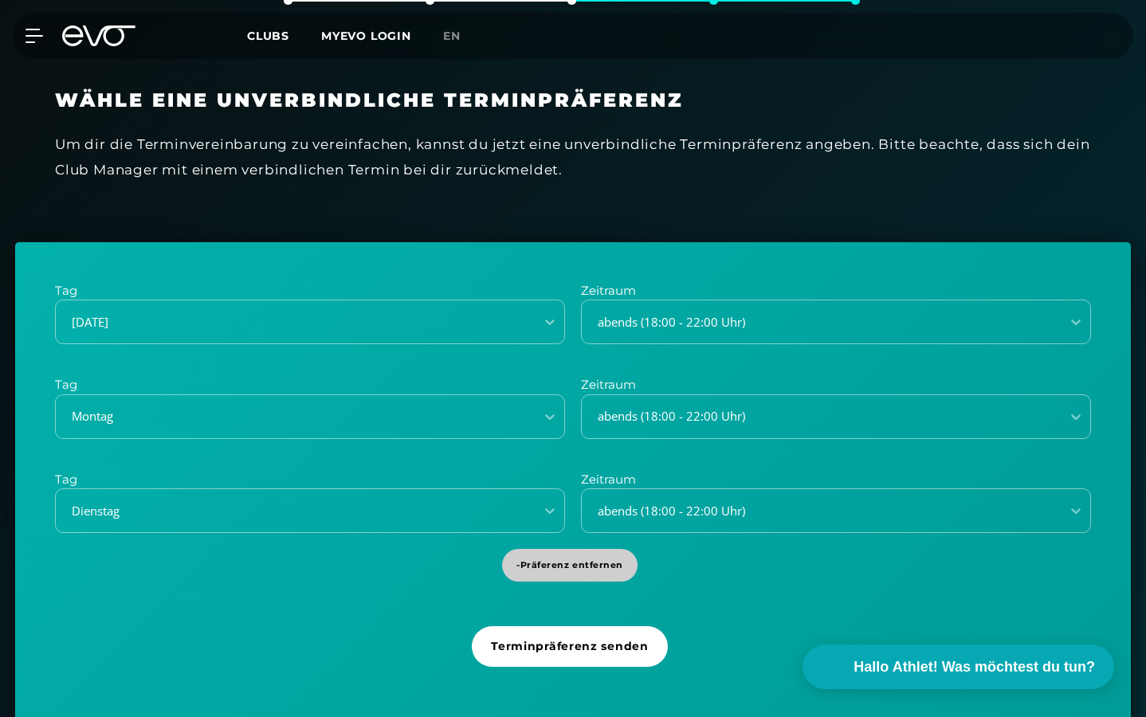
click at [549, 559] on span "- Präferenz entfernen" at bounding box center [569, 566] width 107 height 14
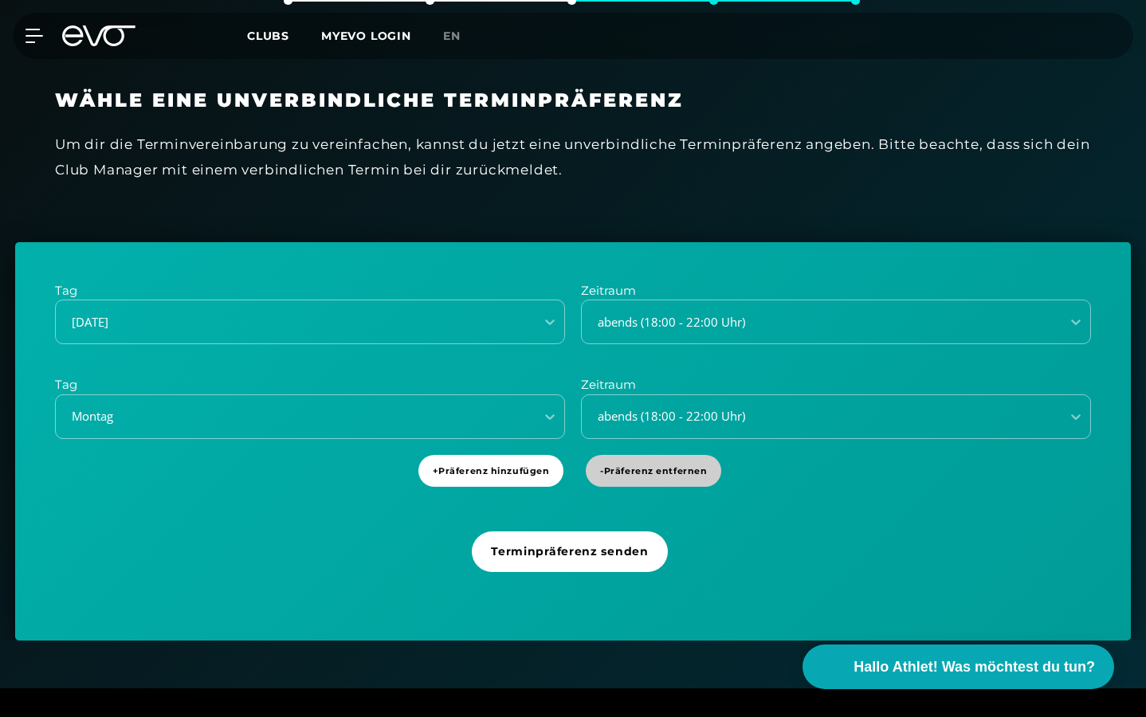
click at [674, 469] on span "- Präferenz entfernen" at bounding box center [653, 472] width 107 height 14
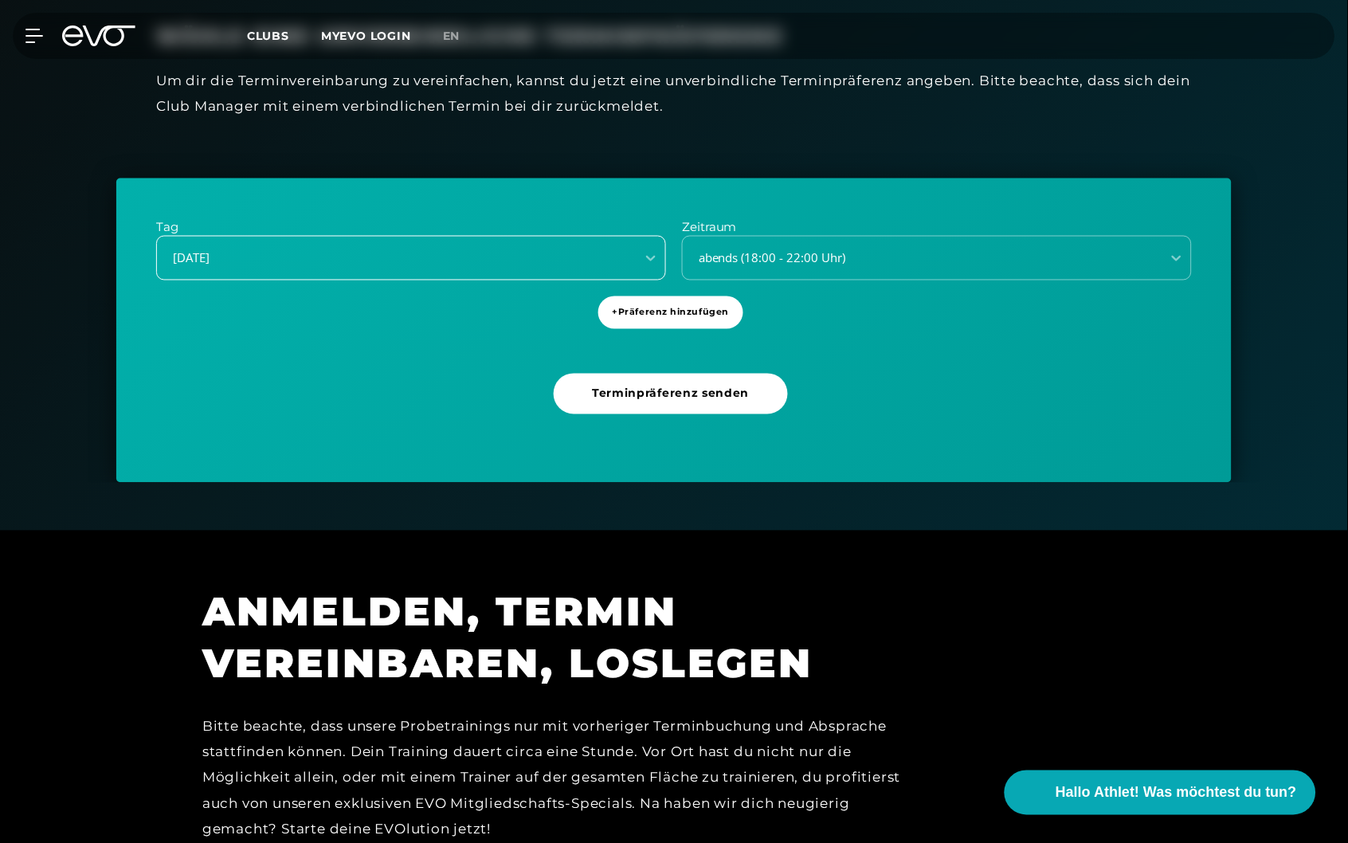
click at [636, 259] on span at bounding box center [636, 258] width 1 height 30
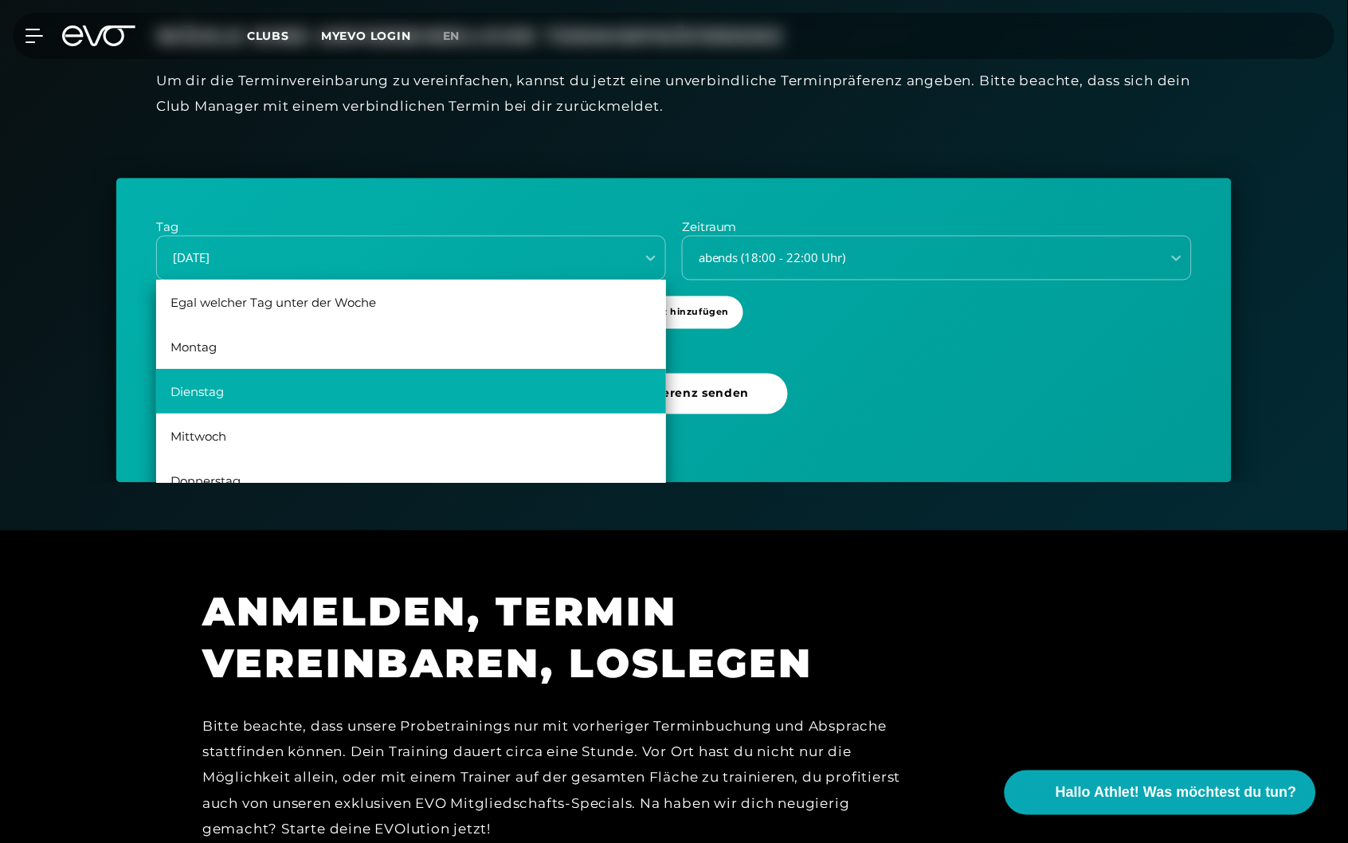
scroll to position [29, 0]
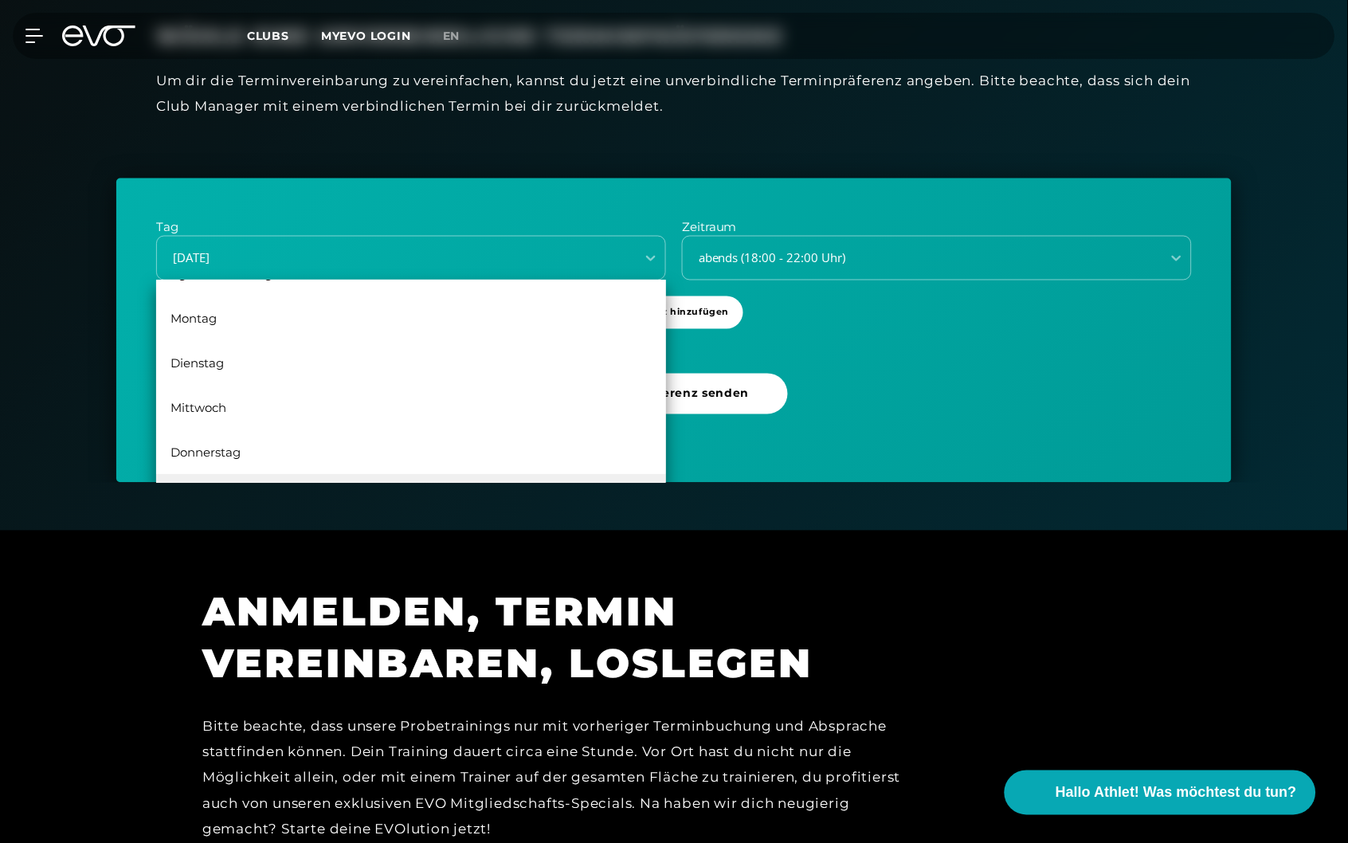
click at [835, 304] on div "Tag [DATE], 3 of 6. 6 results available. Use Up and Down to choose options, pre…" at bounding box center [674, 330] width 1116 height 304
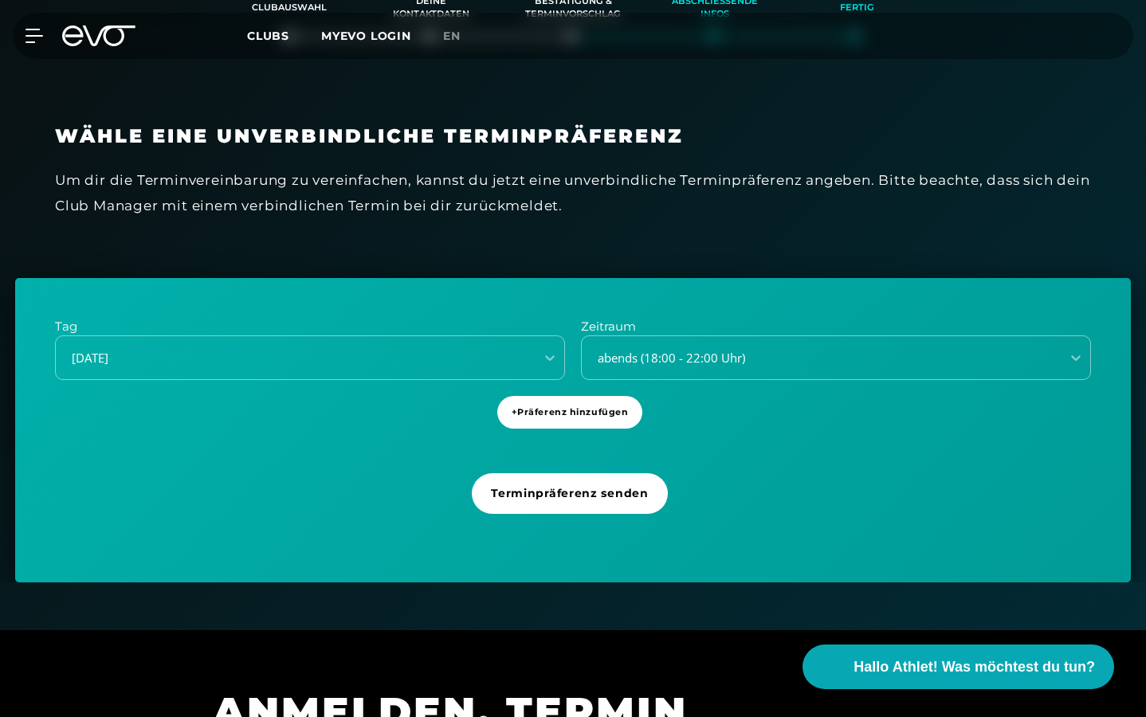
scroll to position [440, 0]
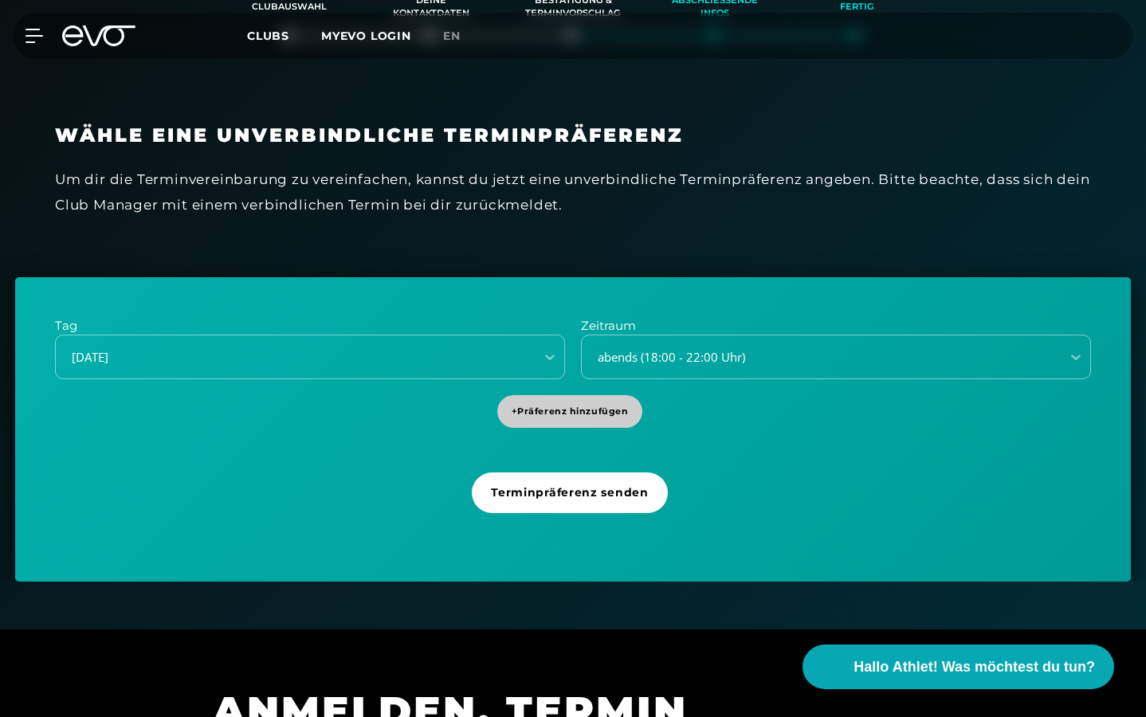
click at [564, 409] on span "+ Präferenz hinzufügen" at bounding box center [570, 412] width 117 height 14
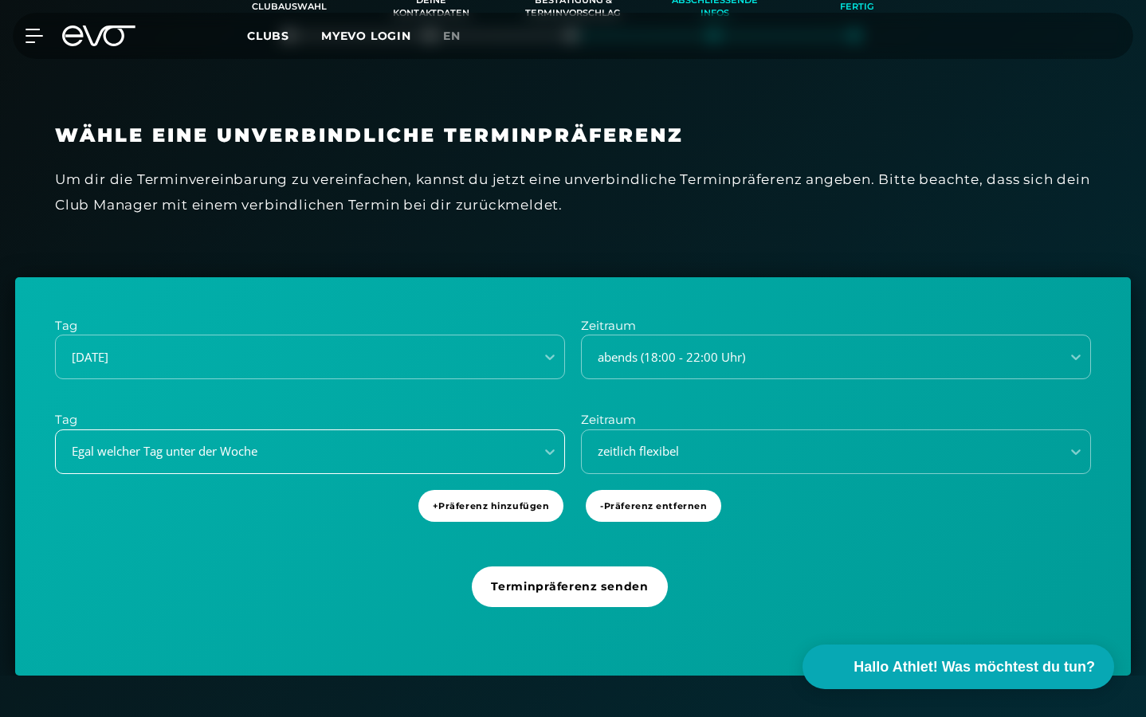
click at [489, 445] on div "Egal welcher Tag unter der Woche" at bounding box center [290, 451] width 466 height 18
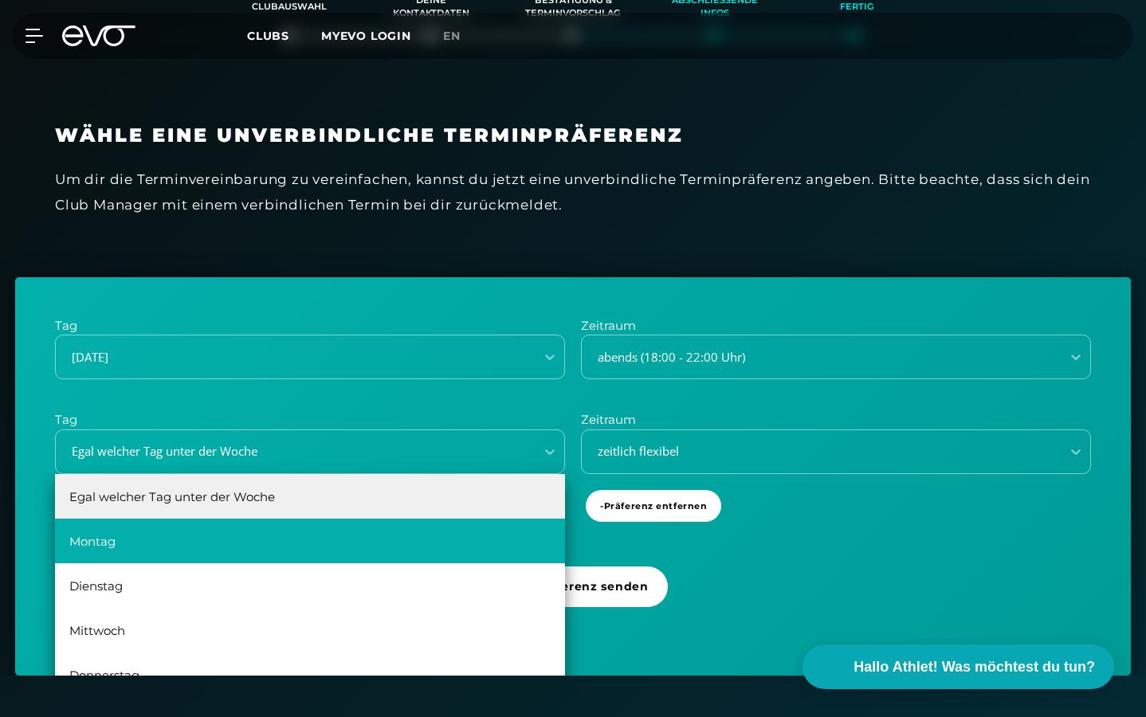
click at [395, 531] on div "Montag" at bounding box center [310, 541] width 510 height 45
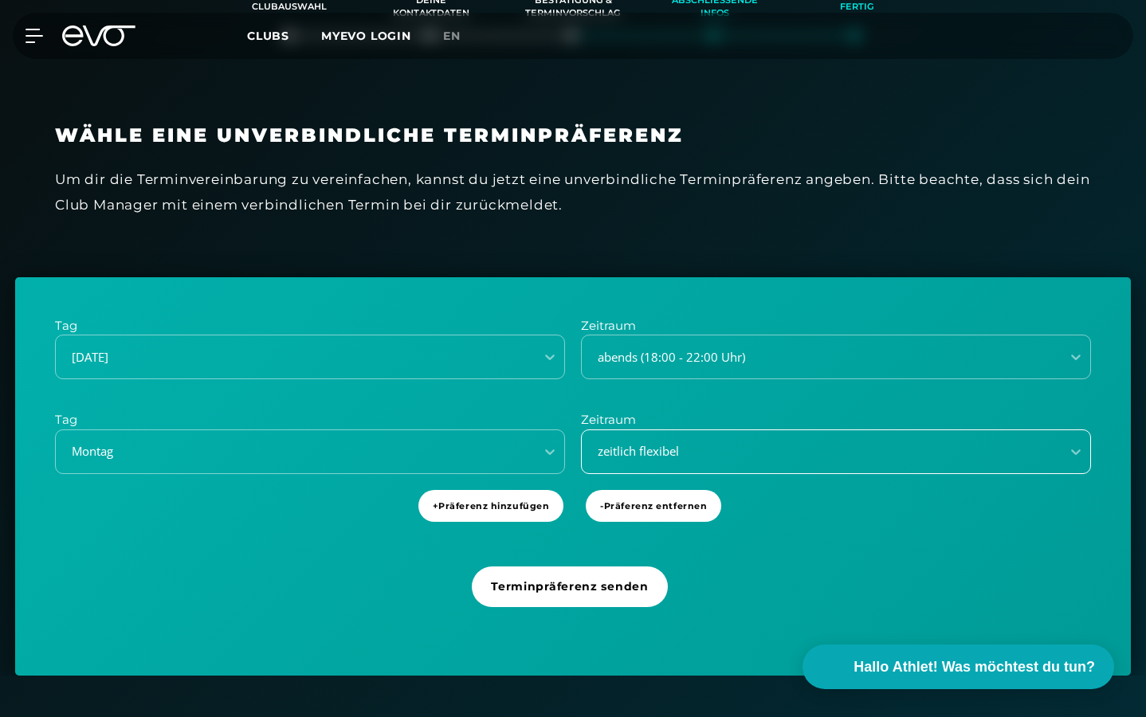
click at [629, 451] on div "zeitlich flexibel" at bounding box center [816, 451] width 466 height 18
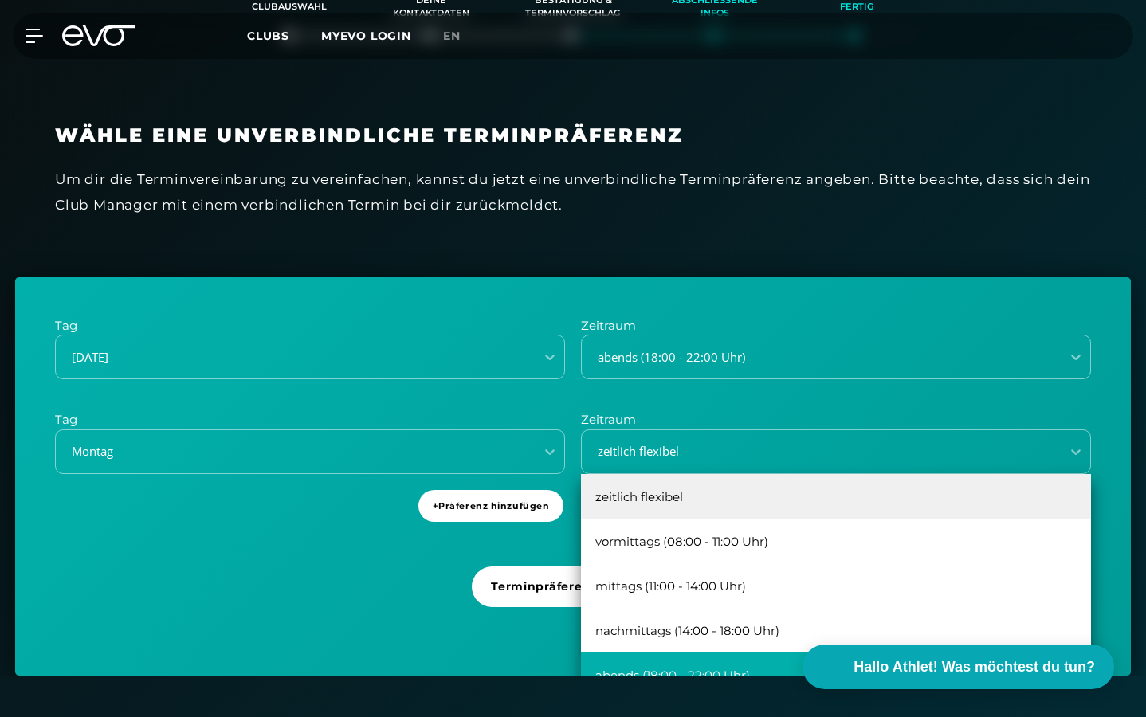
click at [625, 657] on div "abends (18:00 - 22:00 Uhr)" at bounding box center [836, 675] width 510 height 45
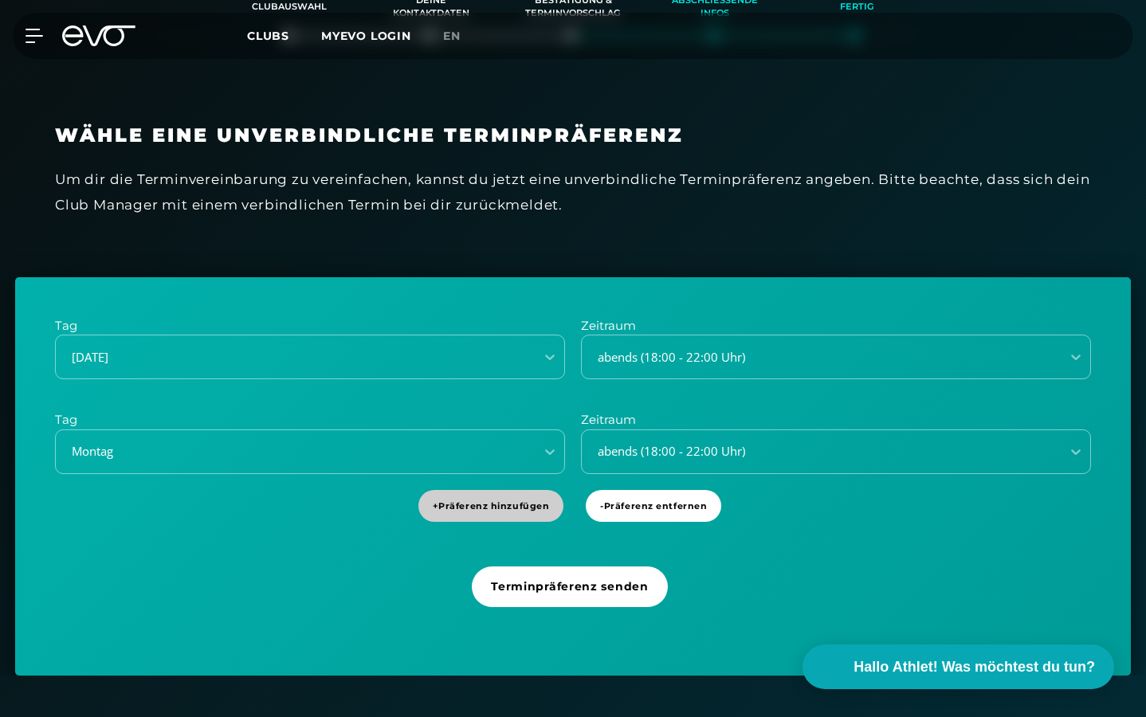
click at [527, 512] on span "+ Präferenz hinzufügen" at bounding box center [491, 506] width 146 height 33
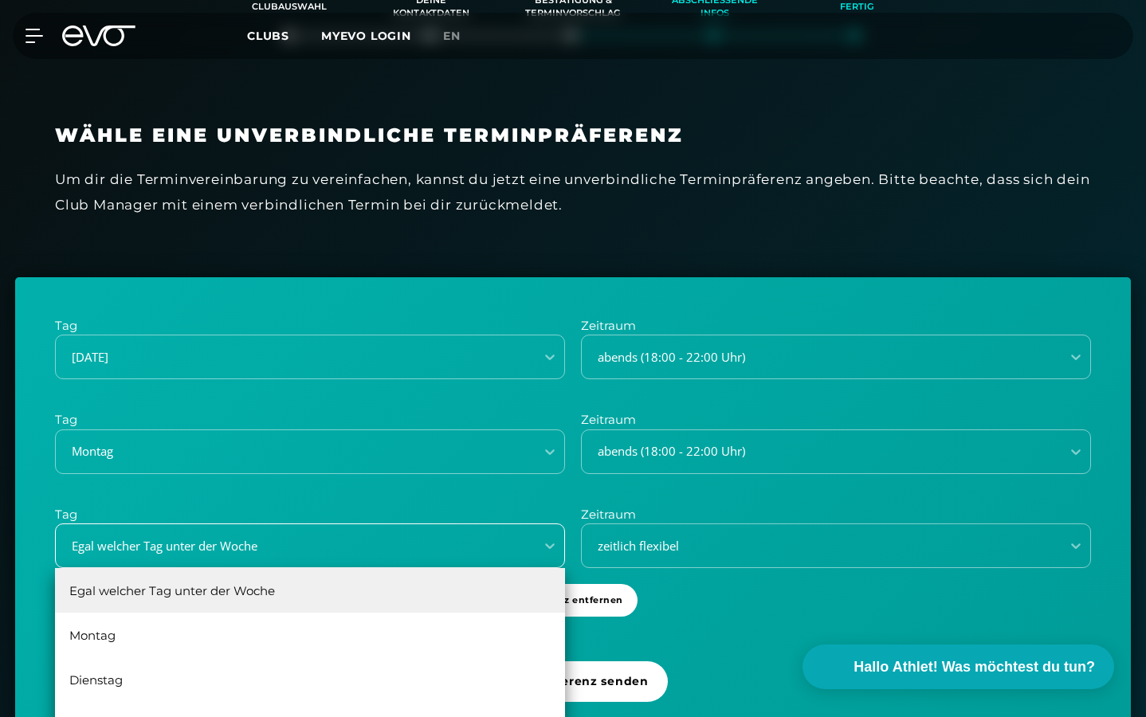
click at [464, 553] on div "Egal welcher Tag unter der Woche, 1 of 6. 6 results available. Use Up and Down …" at bounding box center [310, 546] width 510 height 45
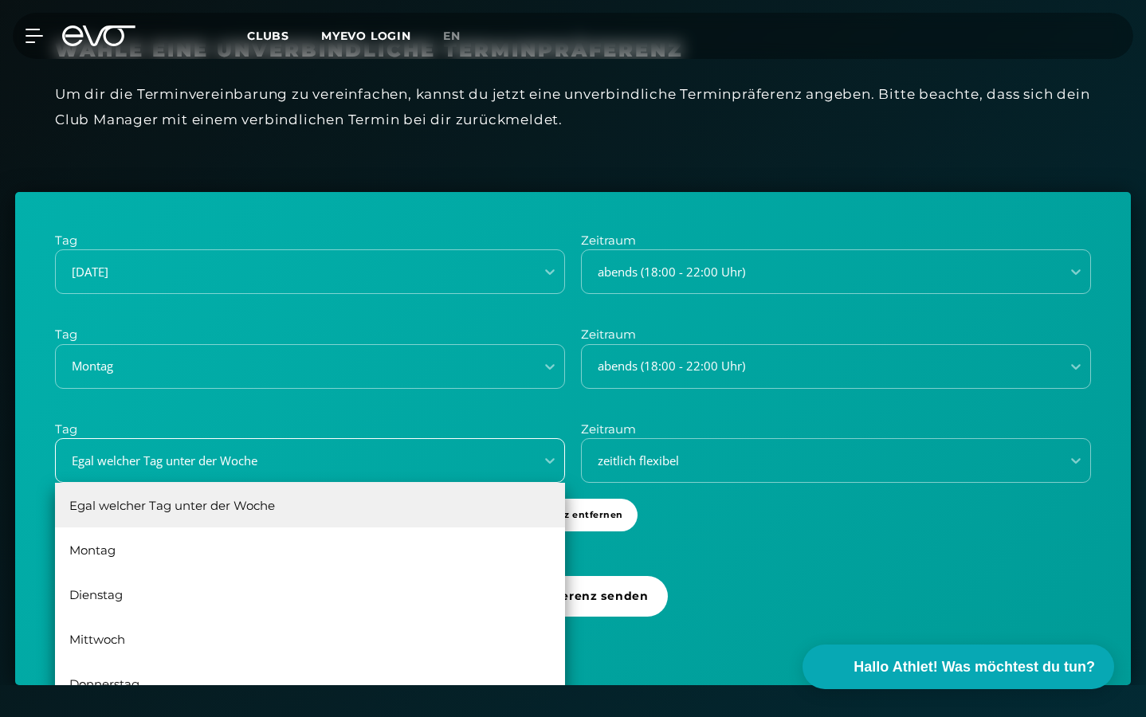
scroll to position [526, 0]
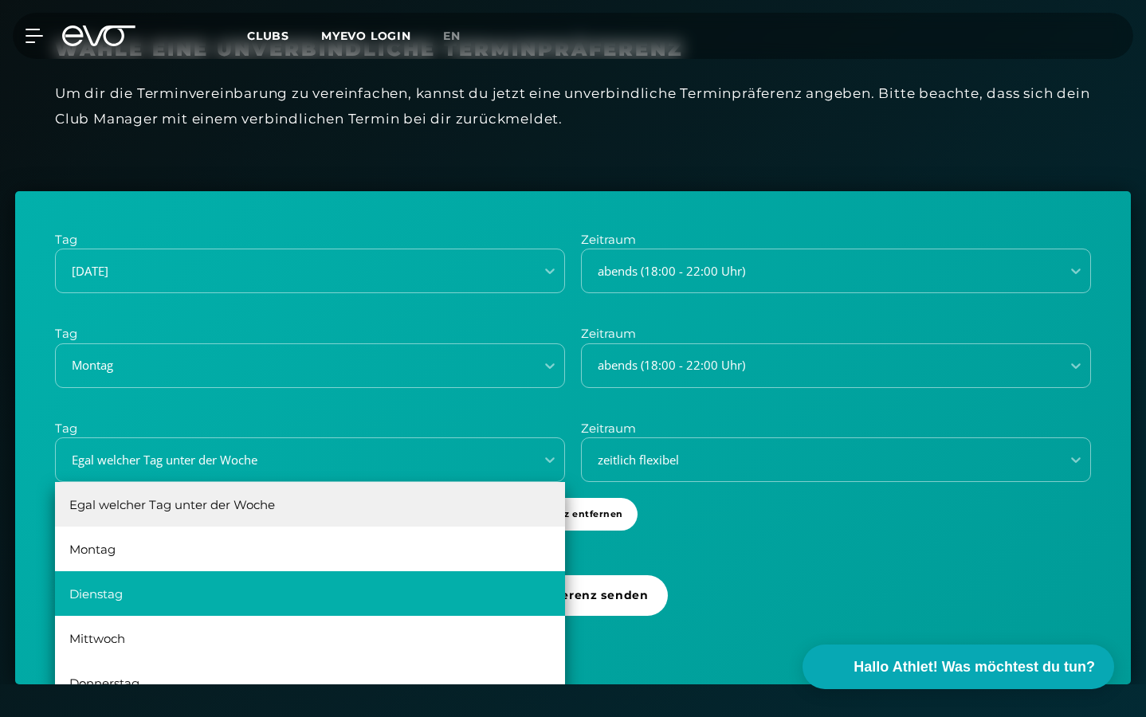
click at [398, 581] on div "Dienstag" at bounding box center [310, 593] width 510 height 45
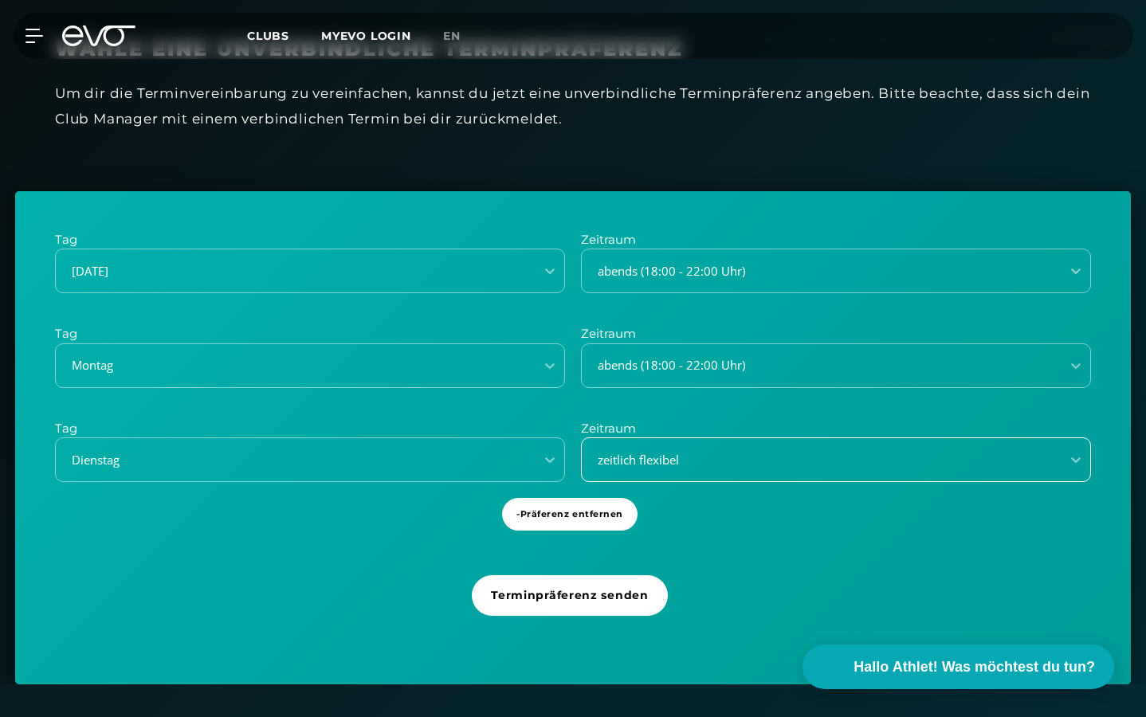
click at [695, 443] on div "zeitlich flexibel" at bounding box center [836, 459] width 510 height 45
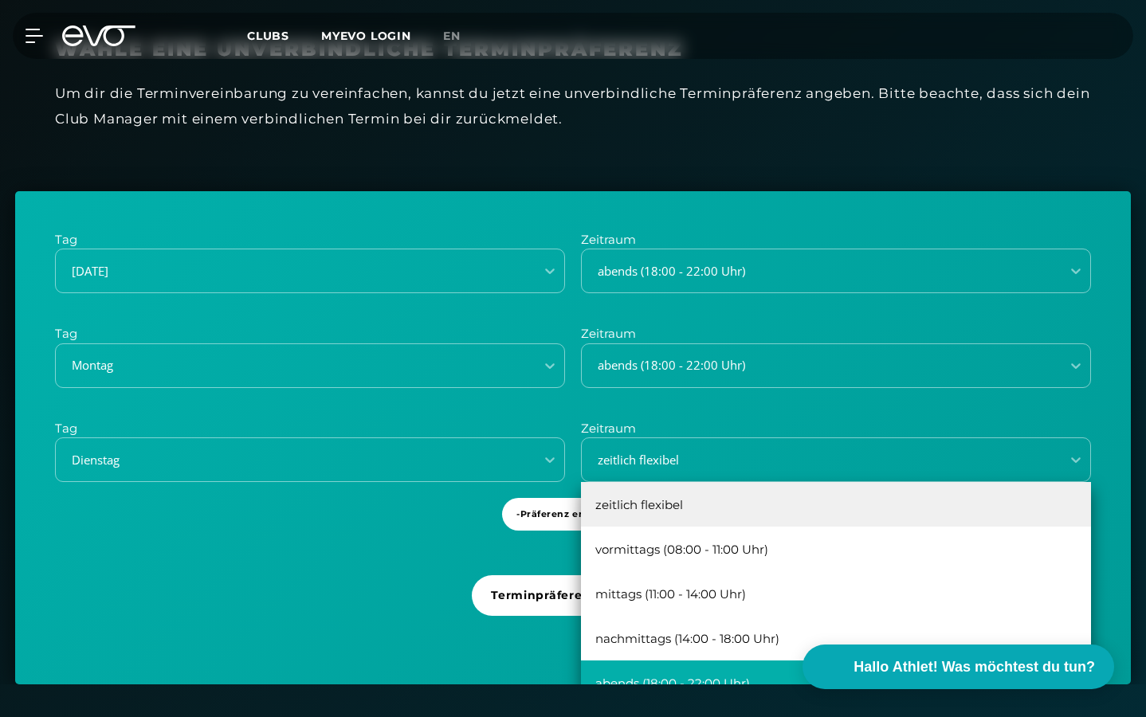
click at [665, 673] on div "abends (18:00 - 22:00 Uhr)" at bounding box center [836, 683] width 510 height 45
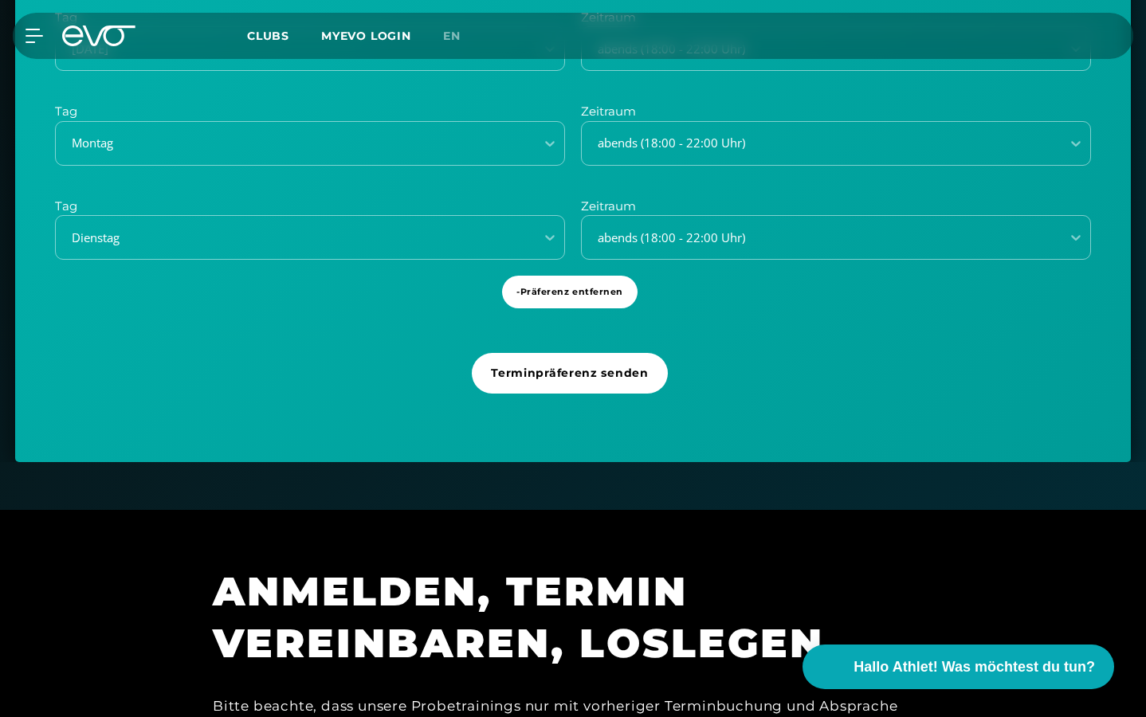
scroll to position [725, 0]
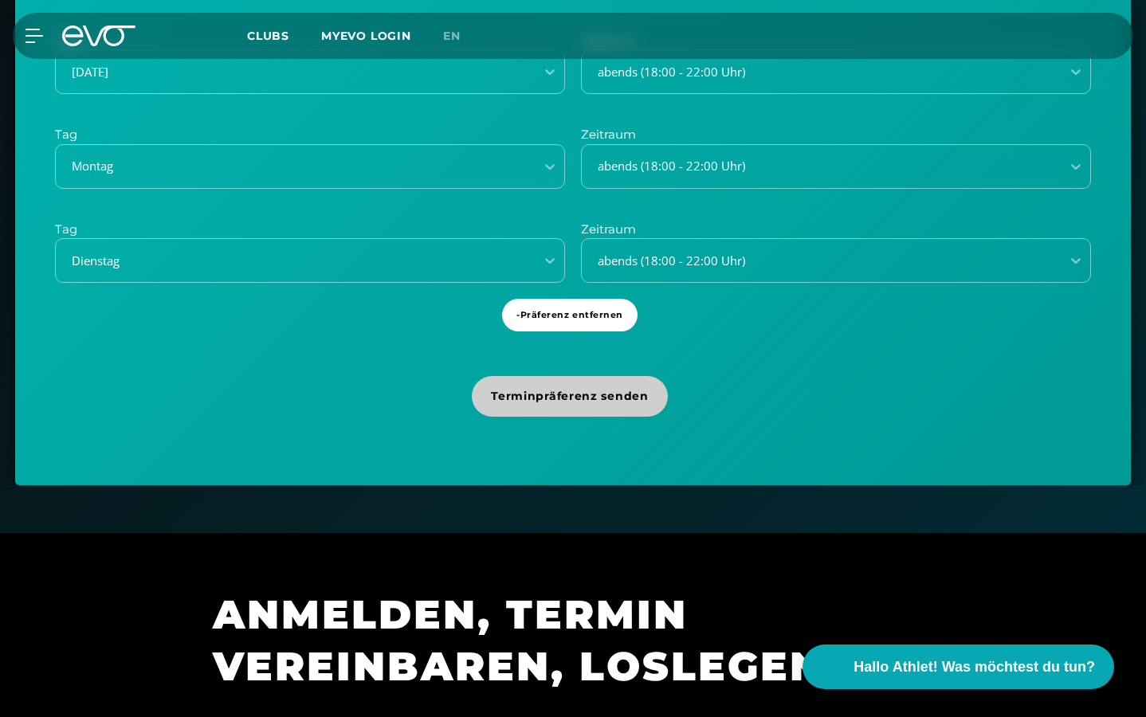
click at [571, 395] on span "Terminpräferenz senden" at bounding box center [569, 396] width 157 height 17
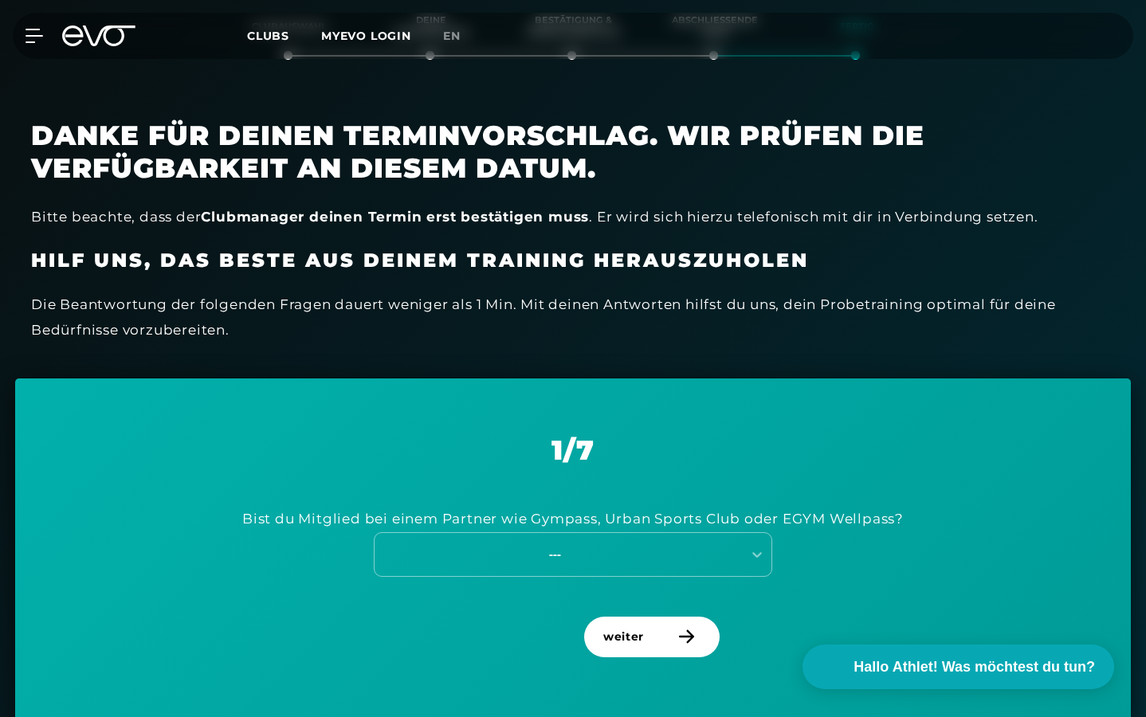
scroll to position [422, 0]
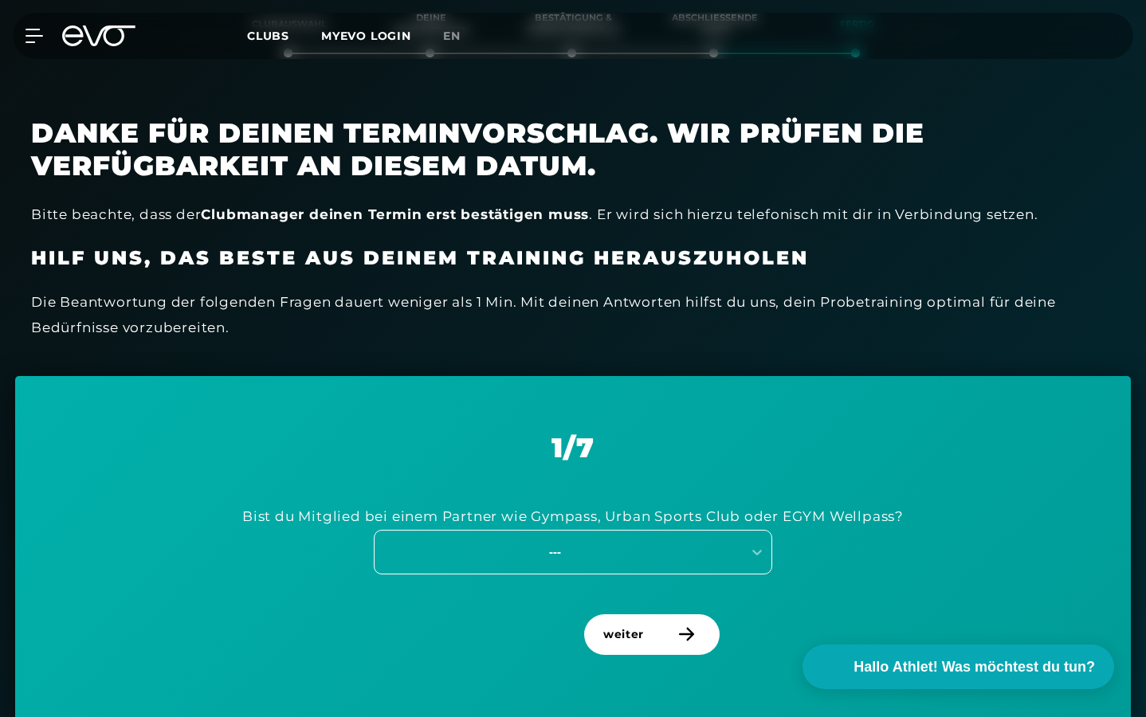
click at [626, 553] on div "---" at bounding box center [555, 552] width 358 height 18
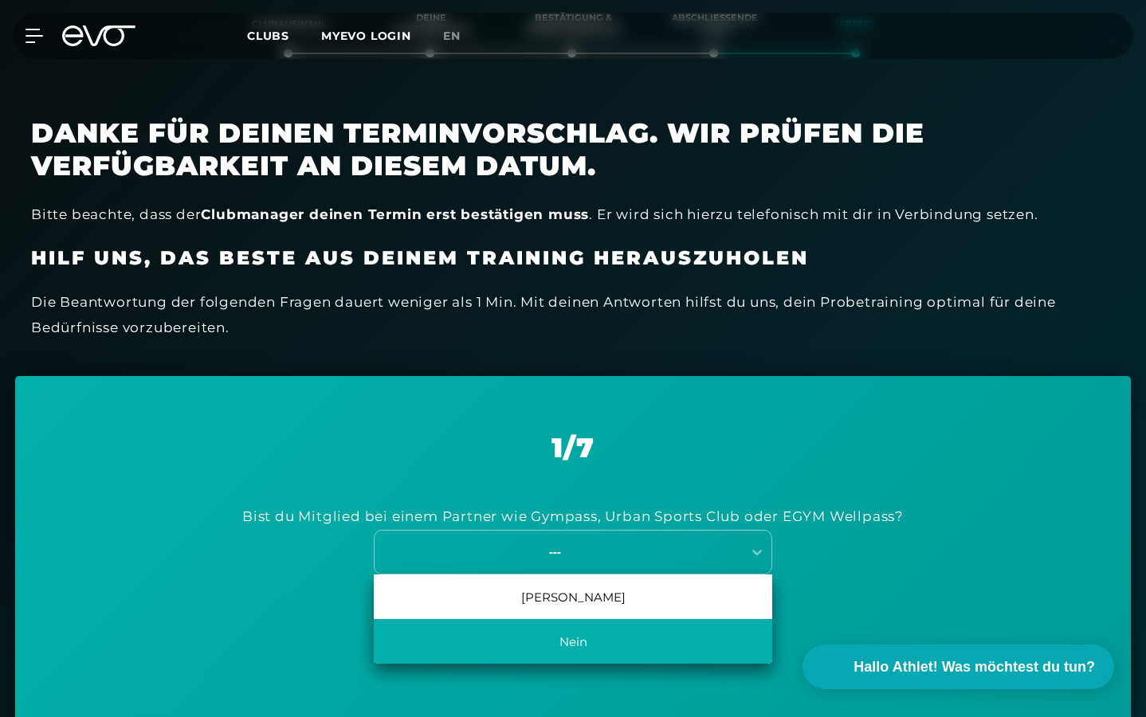
click at [596, 644] on div "Nein" at bounding box center [573, 641] width 398 height 45
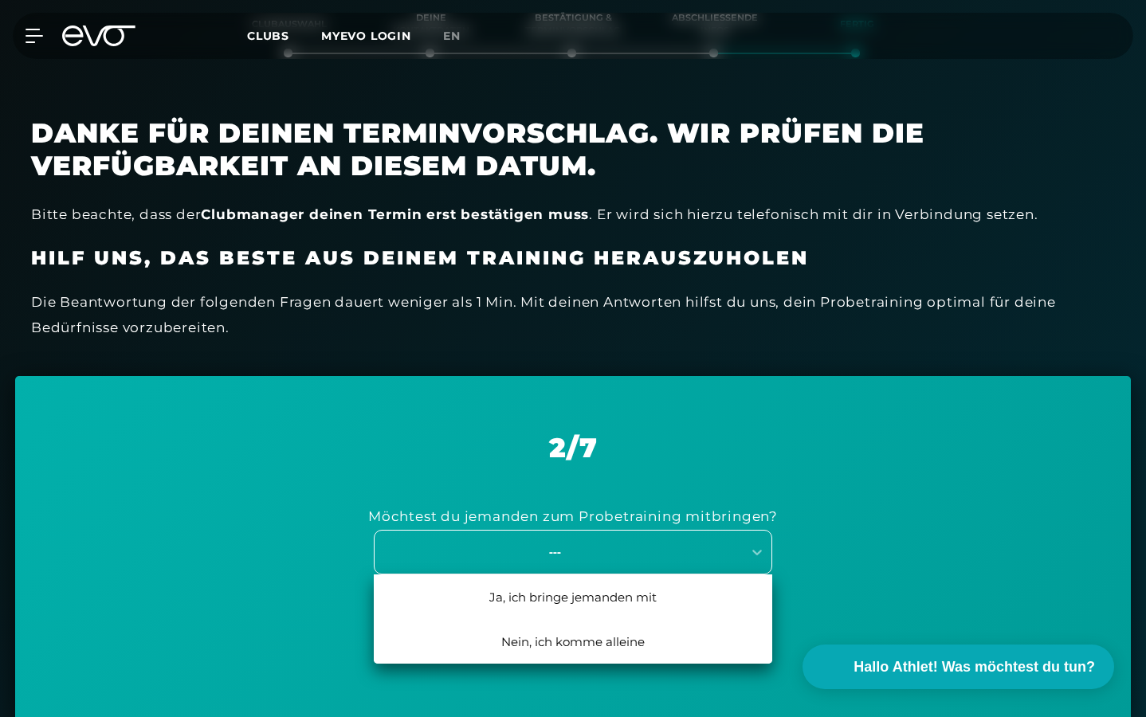
click at [609, 543] on div "---" at bounding box center [555, 552] width 358 height 18
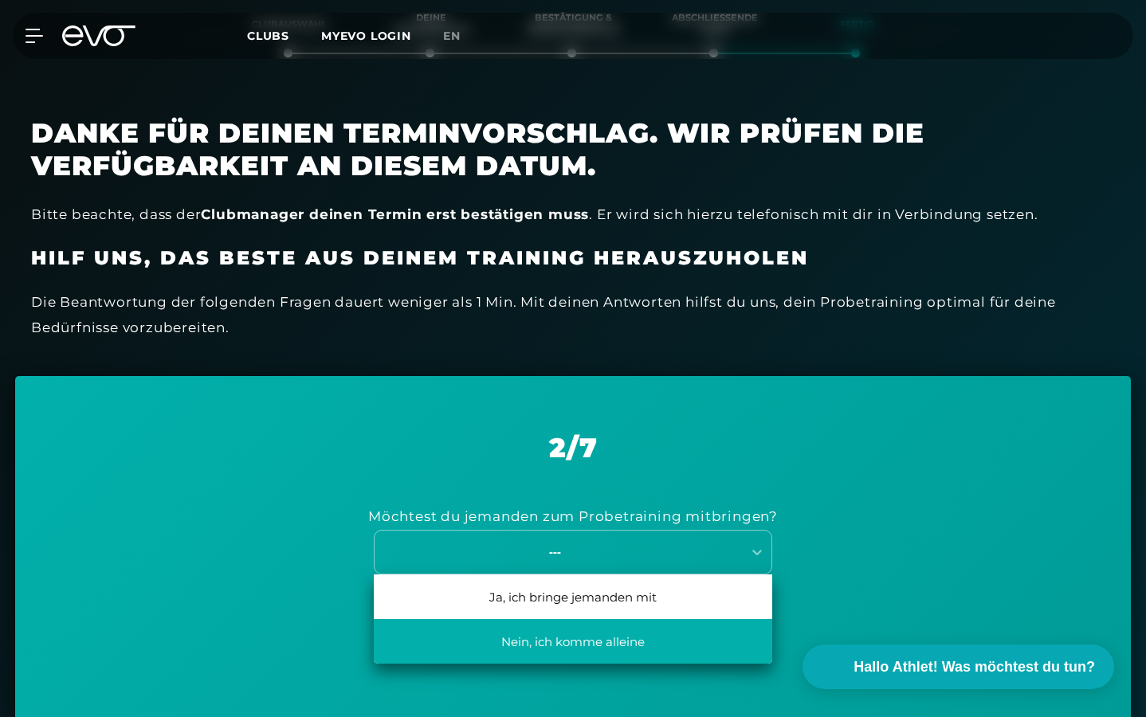
click at [602, 641] on div "Nein, ich komme alleine" at bounding box center [573, 641] width 398 height 45
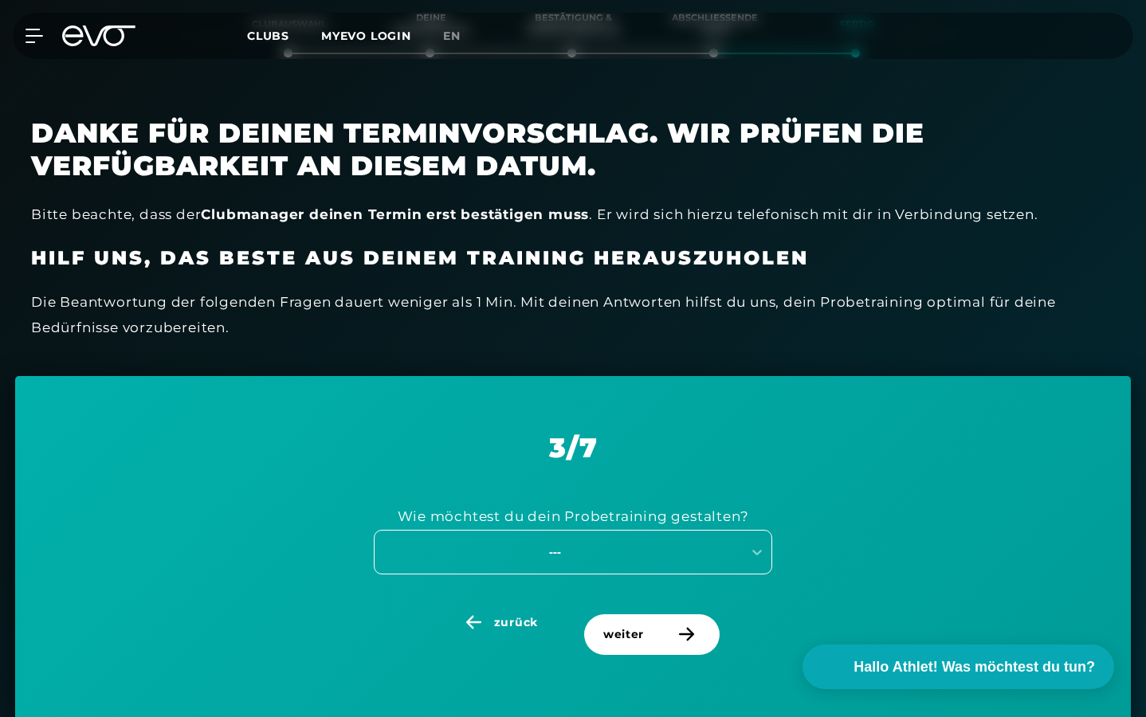
click at [614, 543] on div "---" at bounding box center [555, 552] width 358 height 18
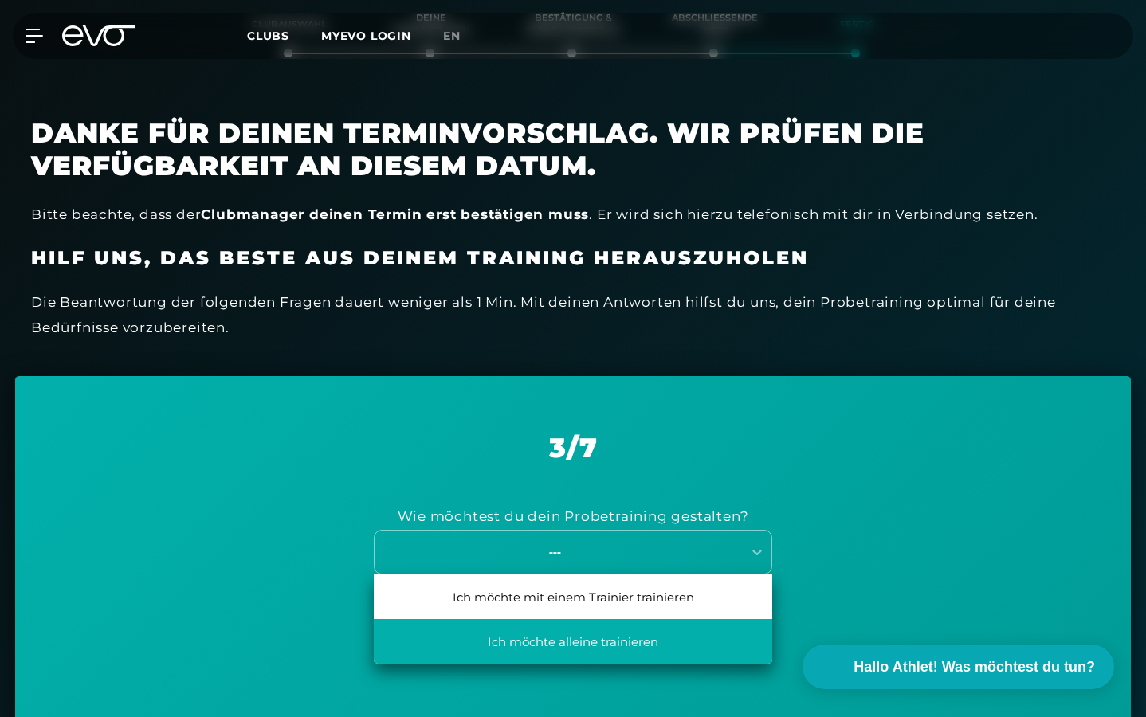
click at [591, 644] on div "Ich möchte alleine trainieren" at bounding box center [573, 641] width 398 height 45
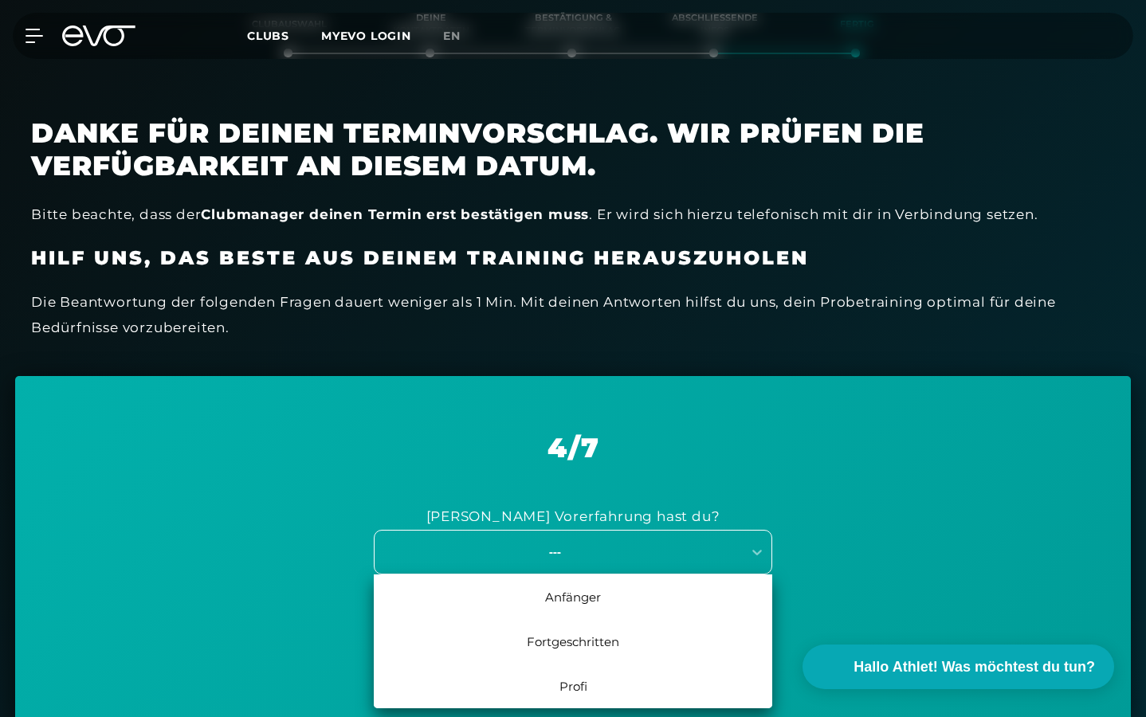
click at [595, 558] on div "---" at bounding box center [573, 552] width 398 height 45
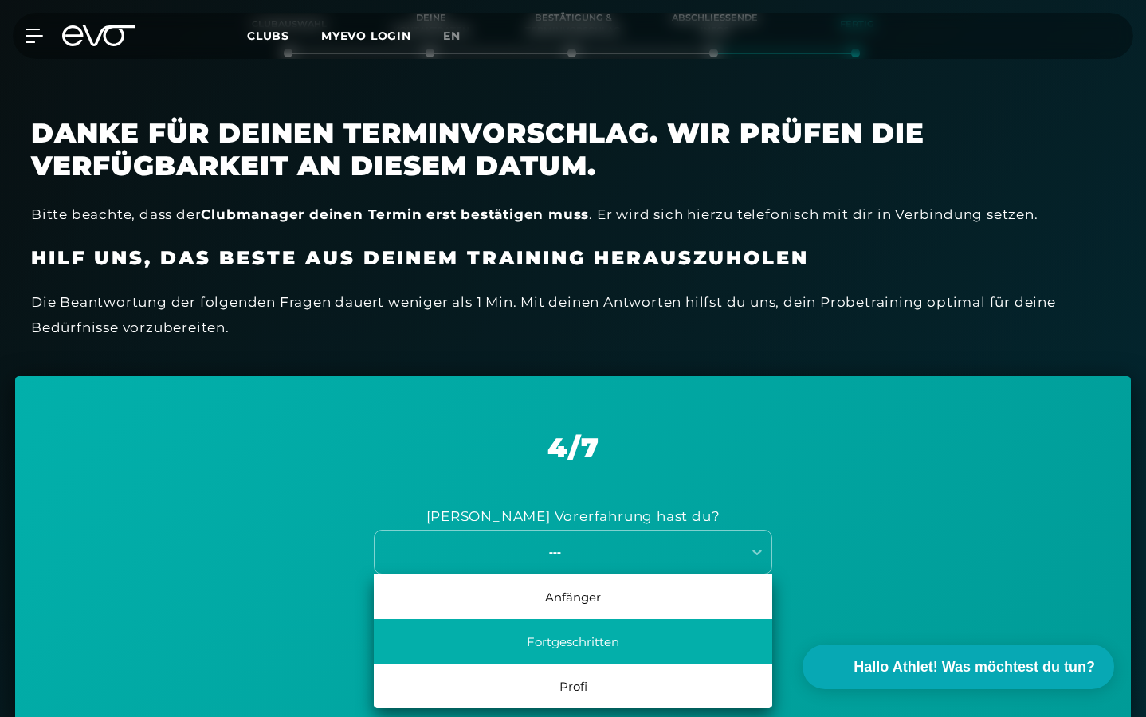
click at [582, 635] on div "Fortgeschritten" at bounding box center [573, 641] width 398 height 45
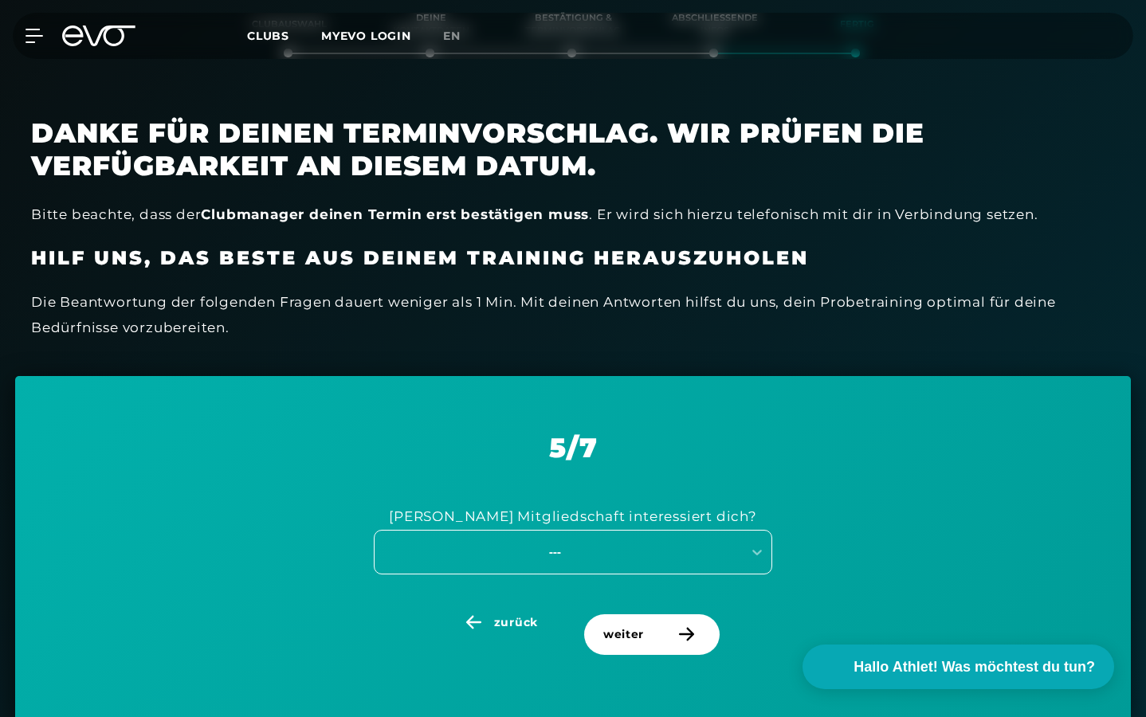
click at [622, 543] on div "---" at bounding box center [555, 552] width 358 height 18
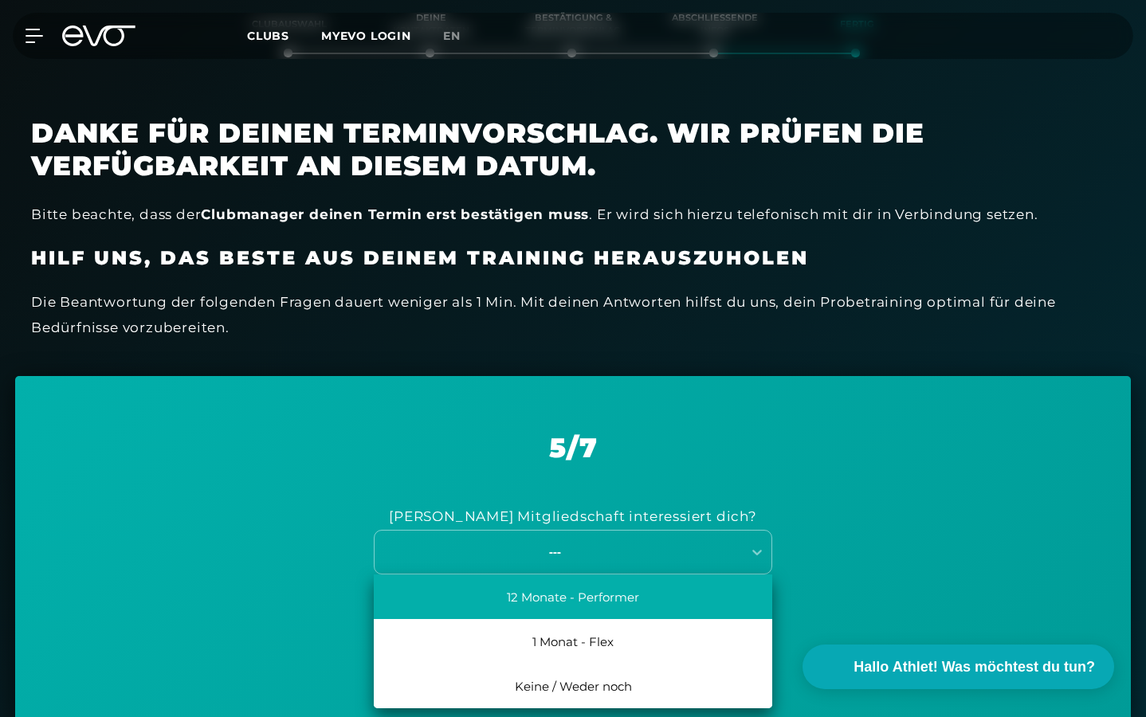
click at [614, 591] on div "12 Monate - Performer" at bounding box center [573, 597] width 398 height 45
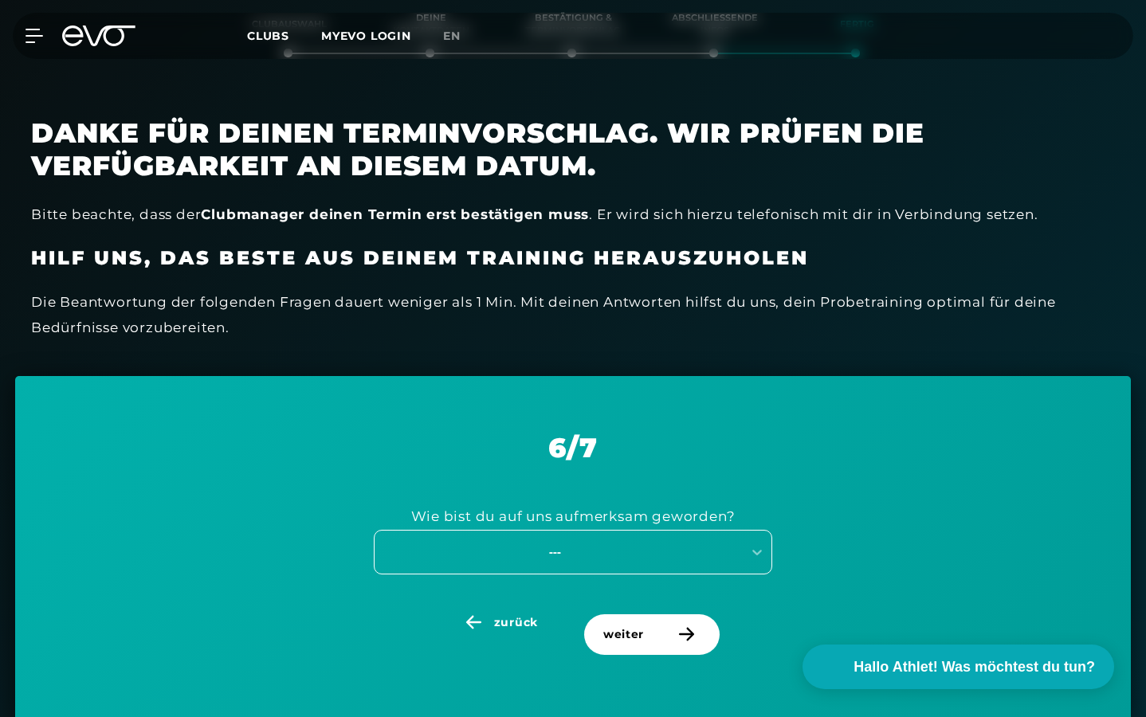
click at [614, 555] on div "---" at bounding box center [573, 552] width 398 height 45
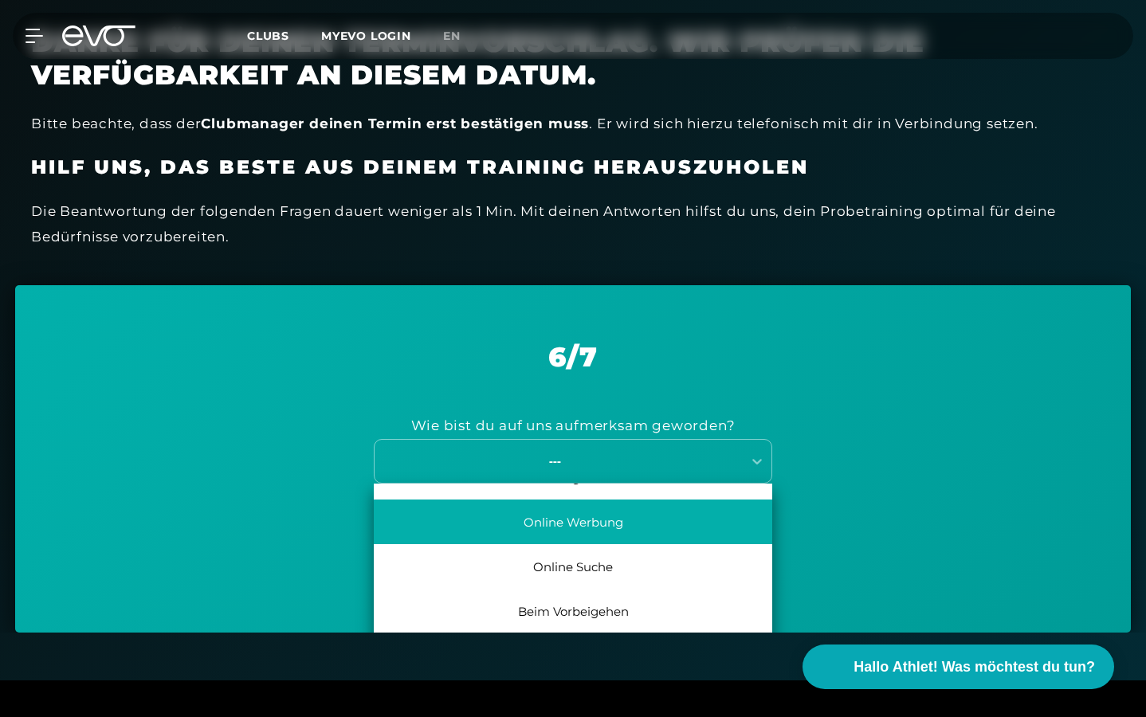
scroll to position [73, 0]
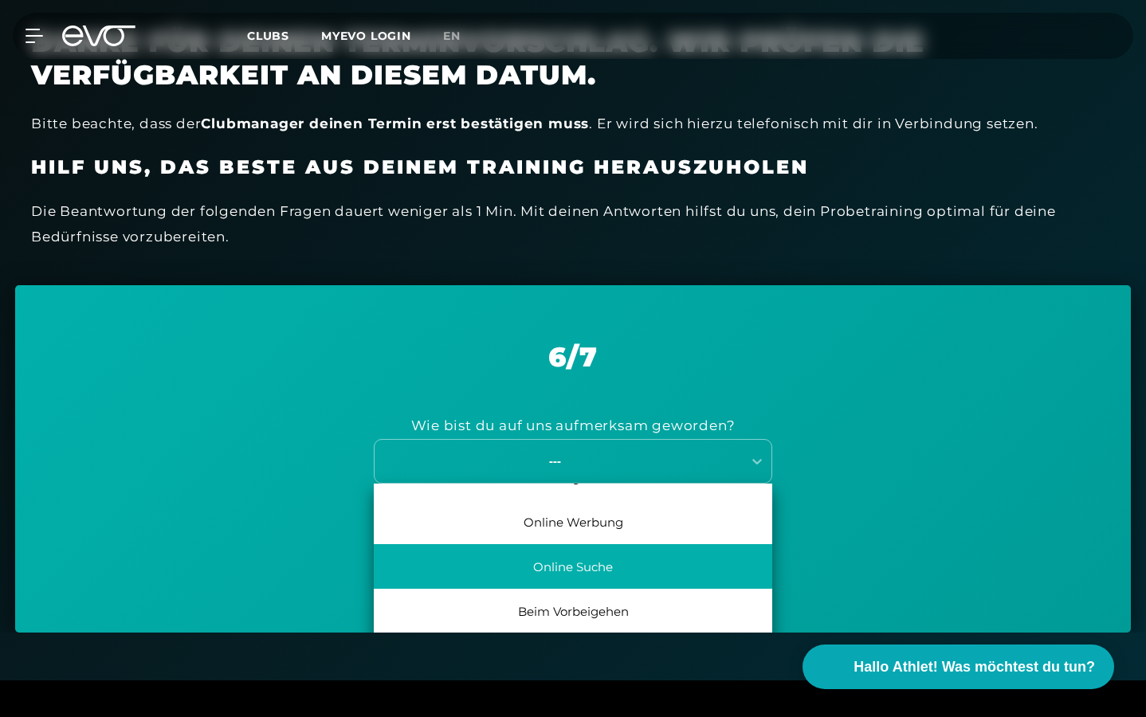
click at [602, 555] on div "Online Suche" at bounding box center [573, 566] width 398 height 45
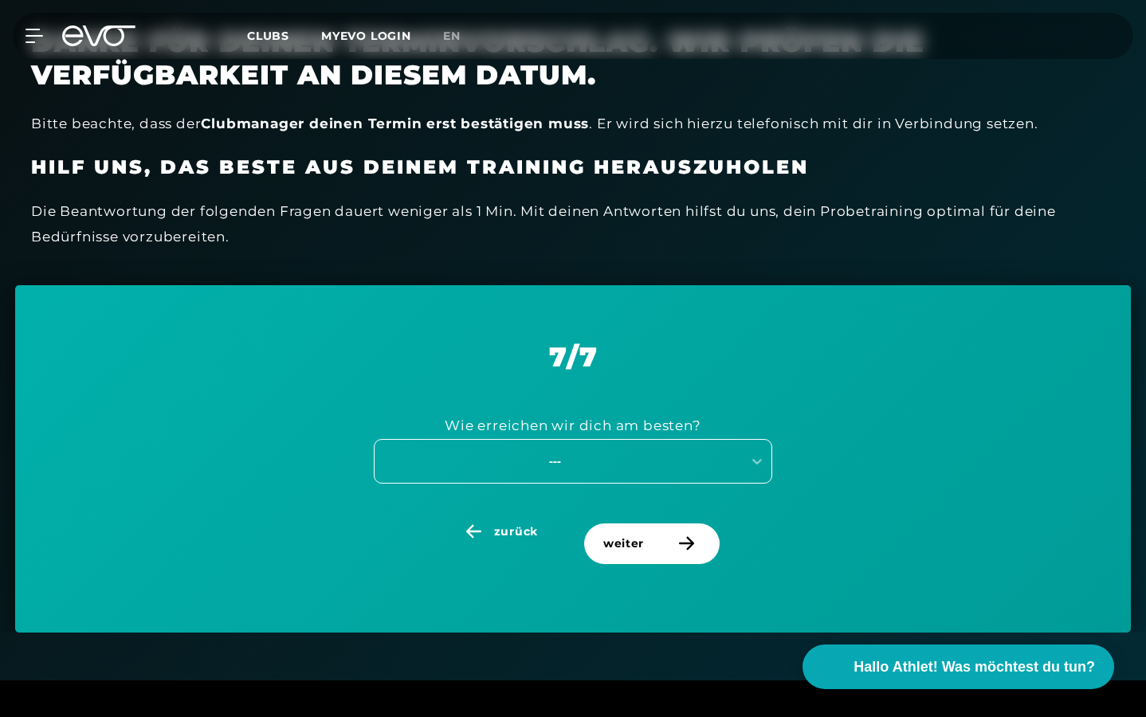
click at [641, 453] on div "---" at bounding box center [555, 461] width 358 height 18
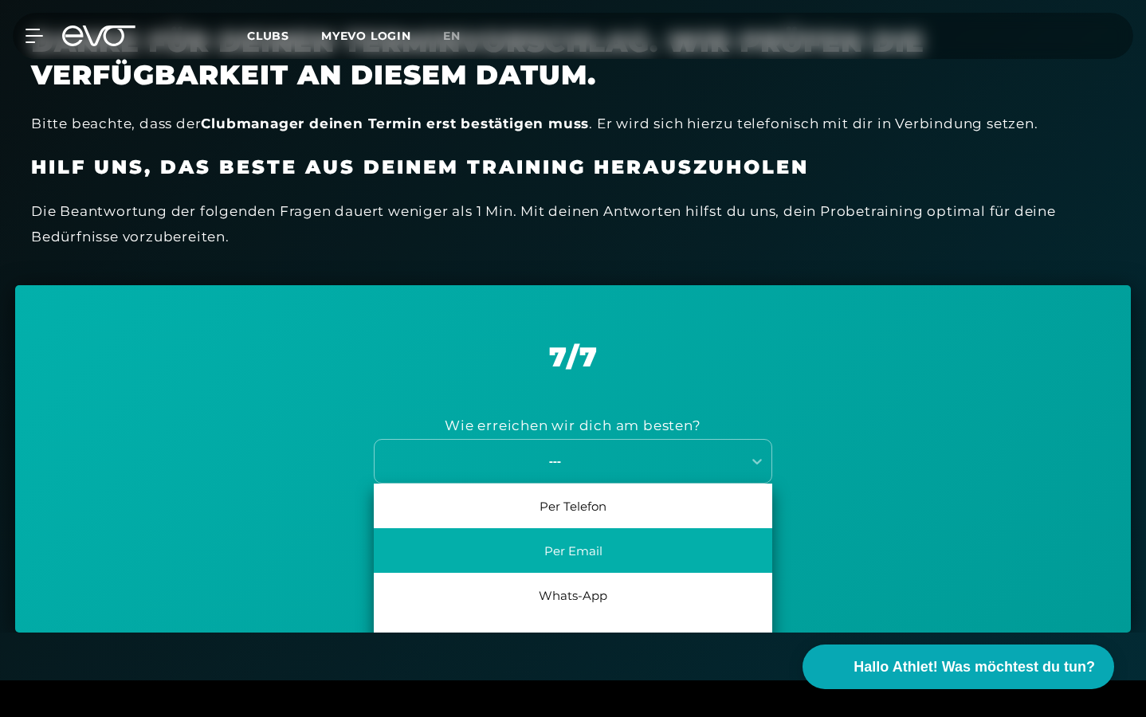
click at [620, 542] on div "Per Email" at bounding box center [573, 550] width 398 height 45
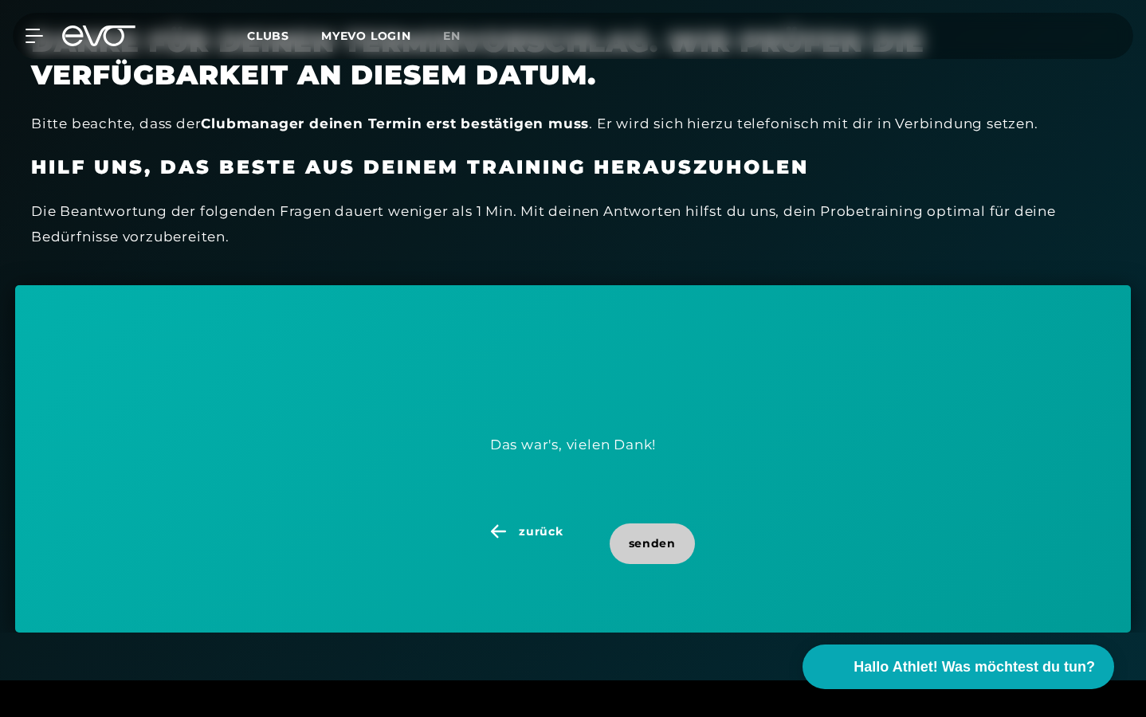
click at [653, 541] on span "senden" at bounding box center [652, 543] width 47 height 17
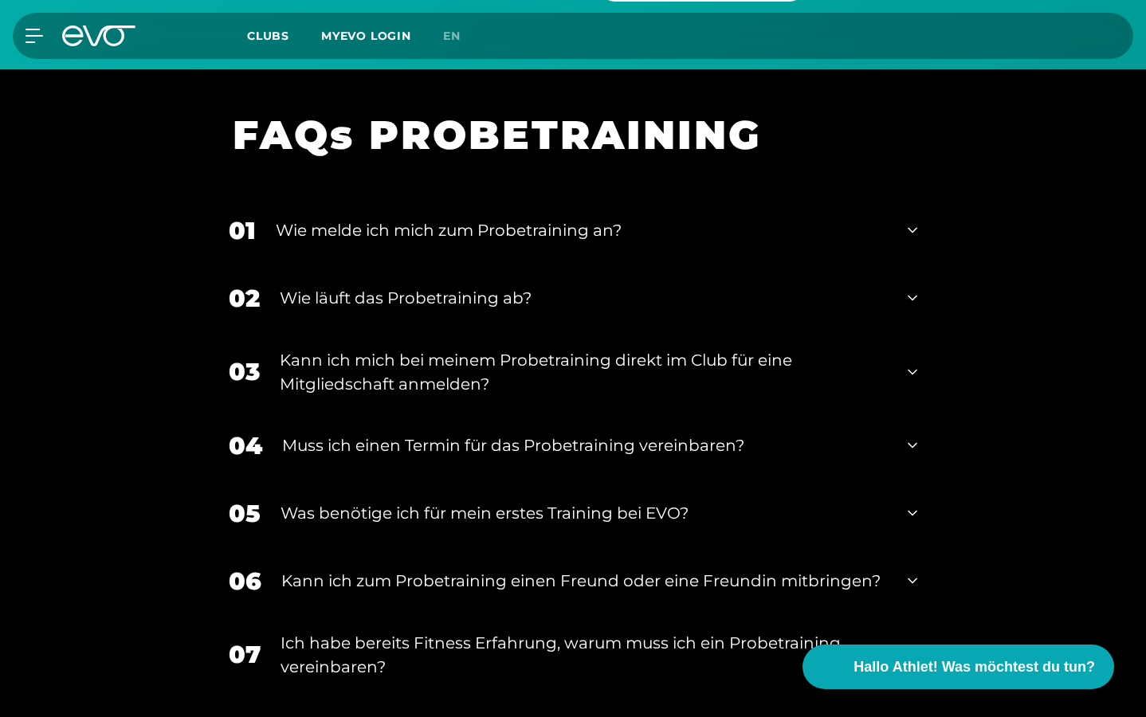
scroll to position [1659, 0]
